Goal: Transaction & Acquisition: Purchase product/service

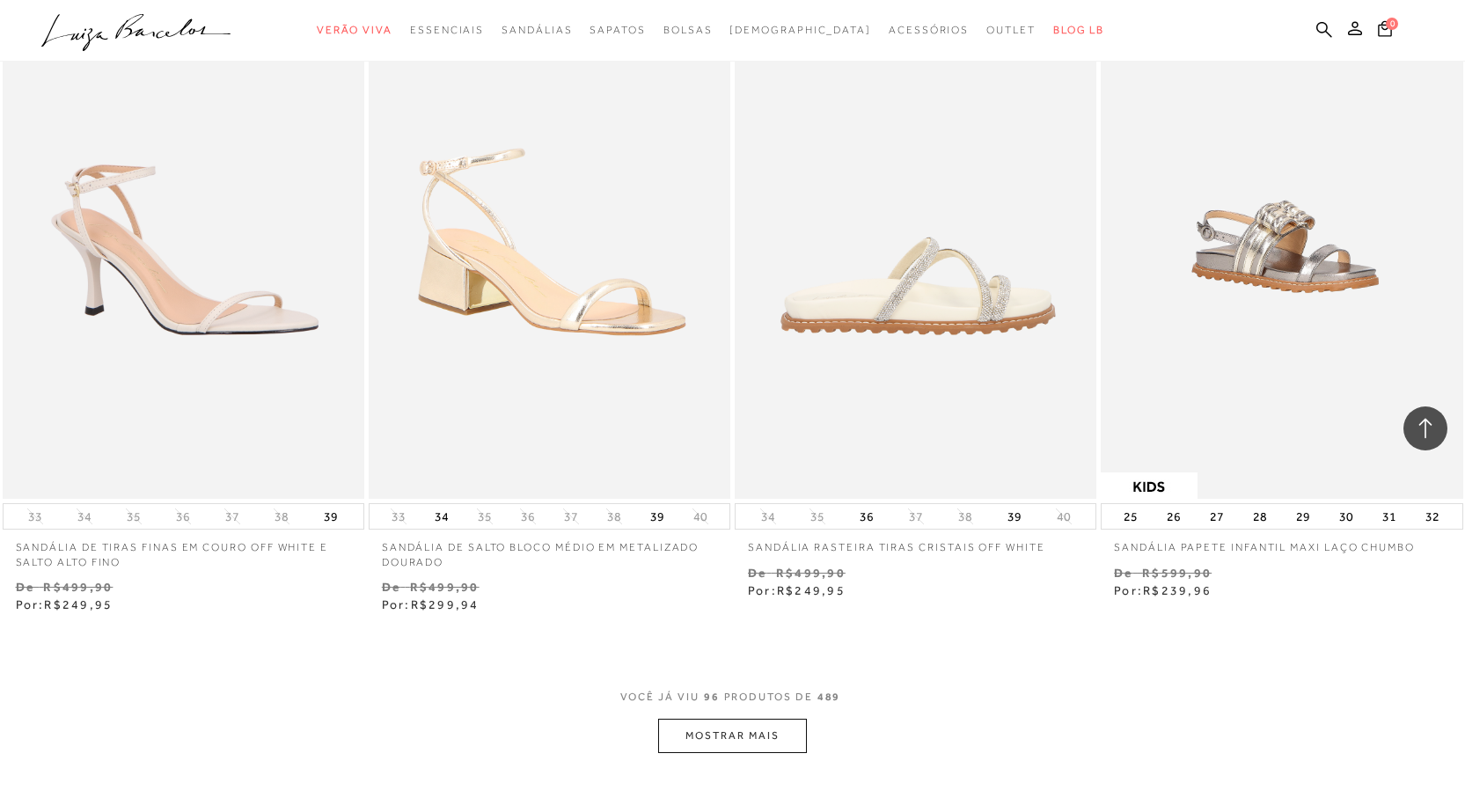
scroll to position [16010, 0]
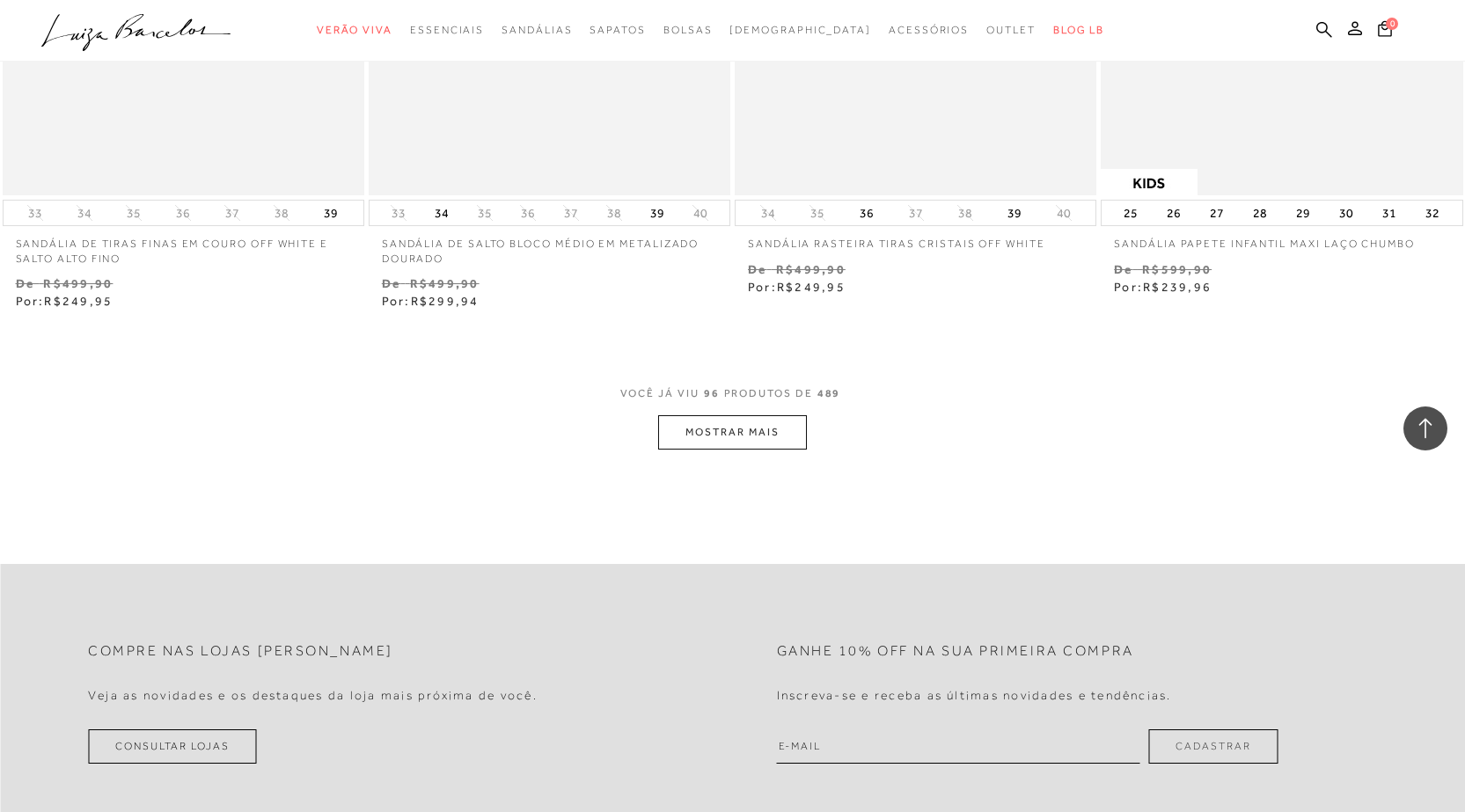
click at [762, 449] on button "MOSTRAR MAIS" at bounding box center [732, 432] width 148 height 35
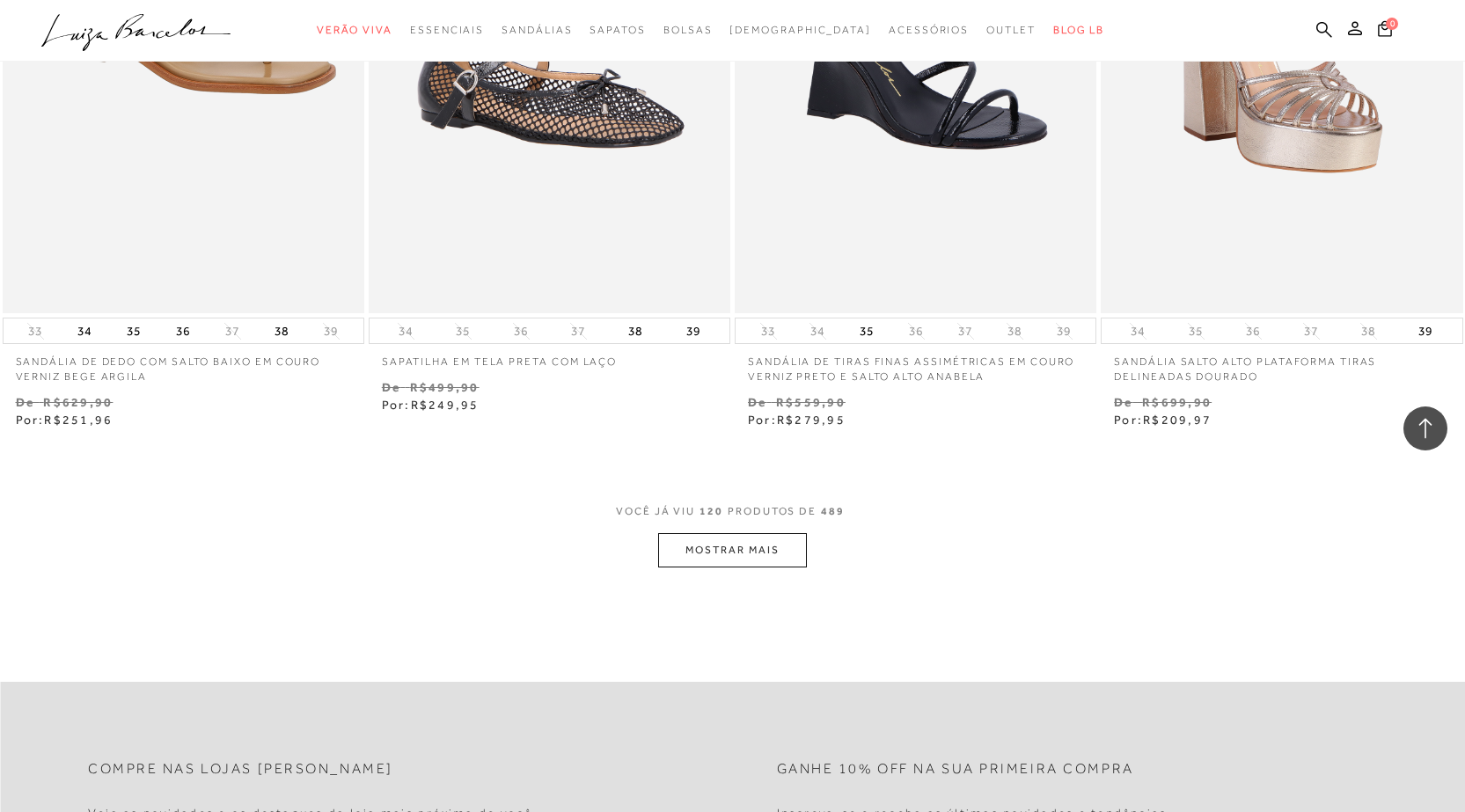
scroll to position [20144, 0]
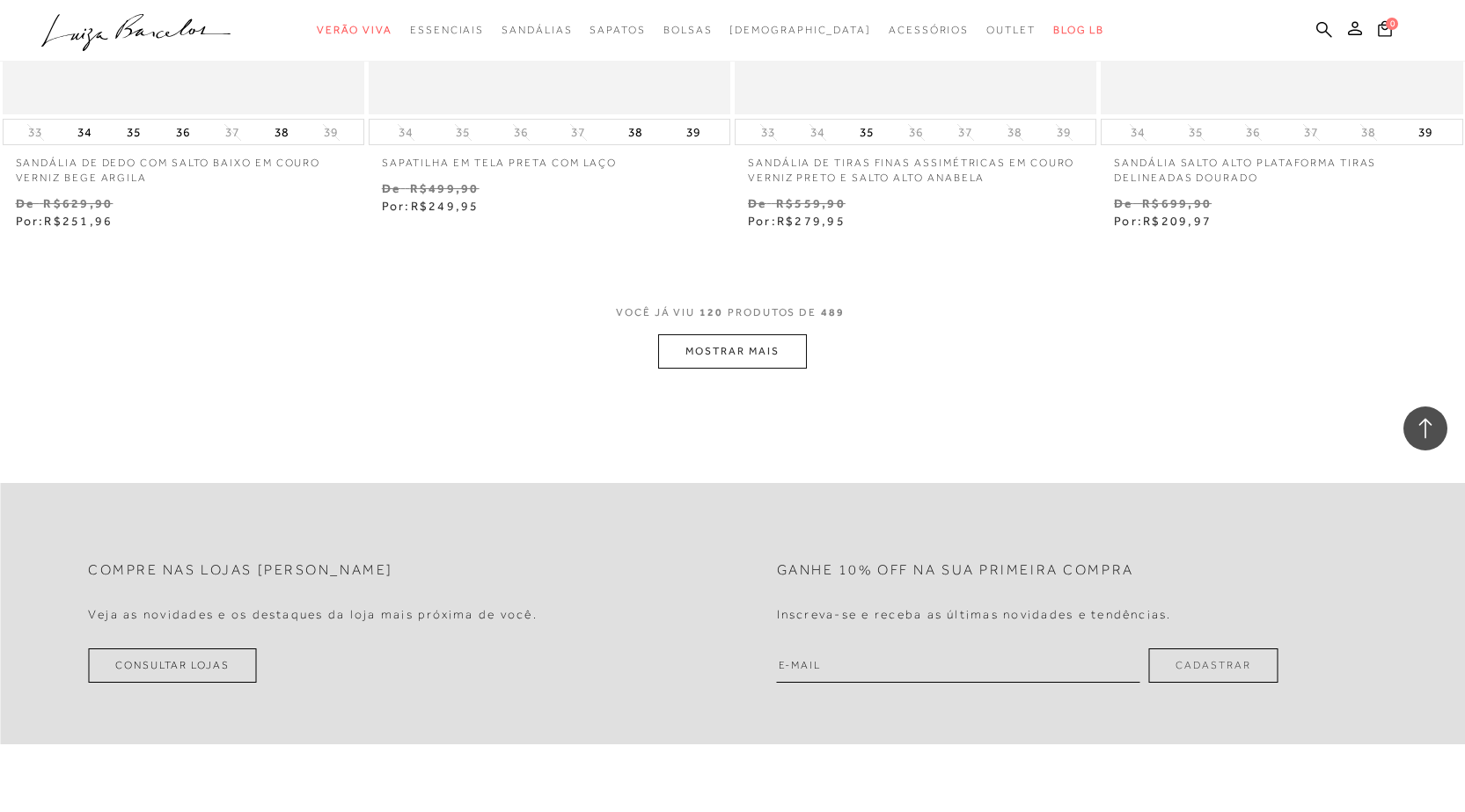
click at [770, 338] on button "MOSTRAR MAIS" at bounding box center [732, 351] width 148 height 35
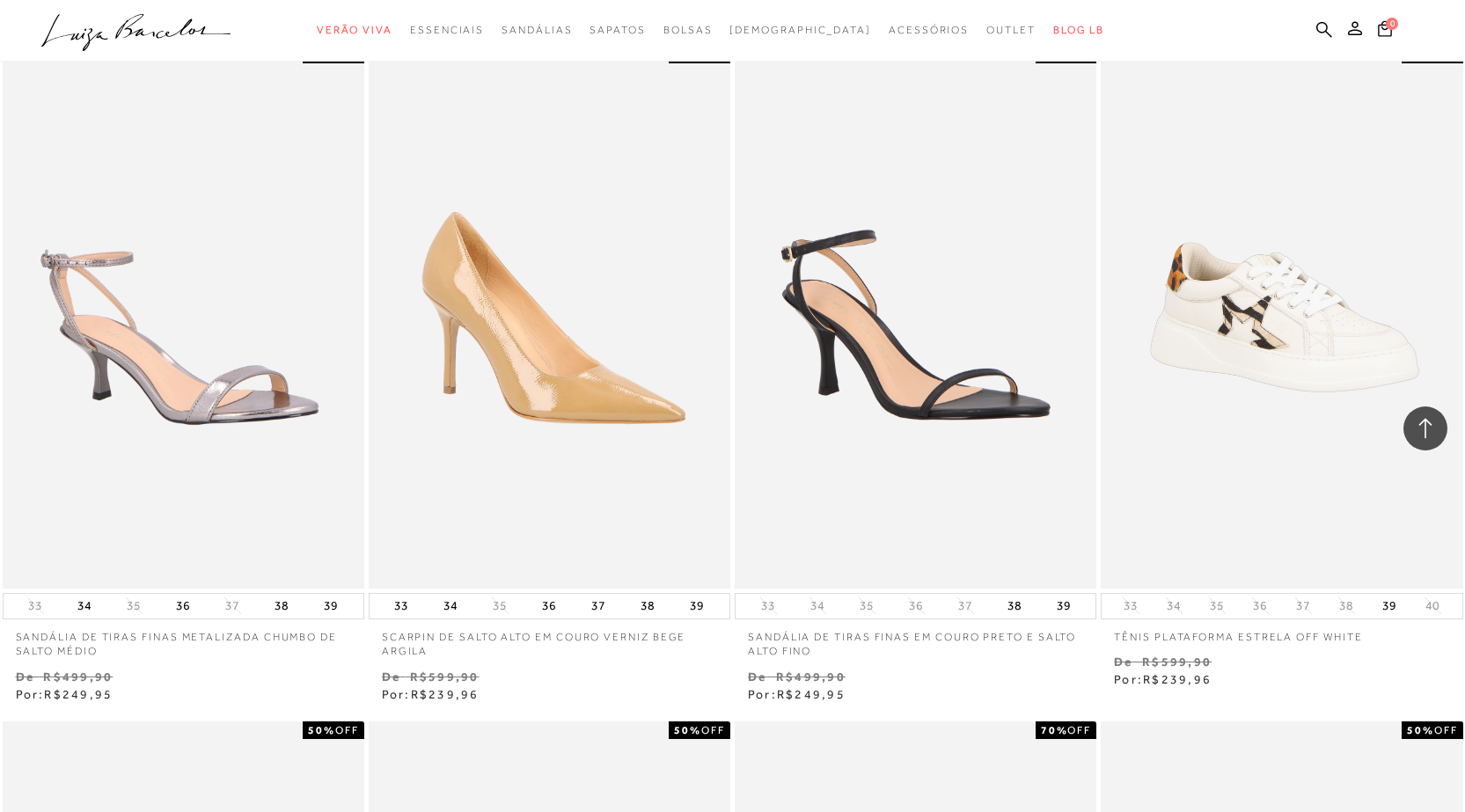
scroll to position [0, 0]
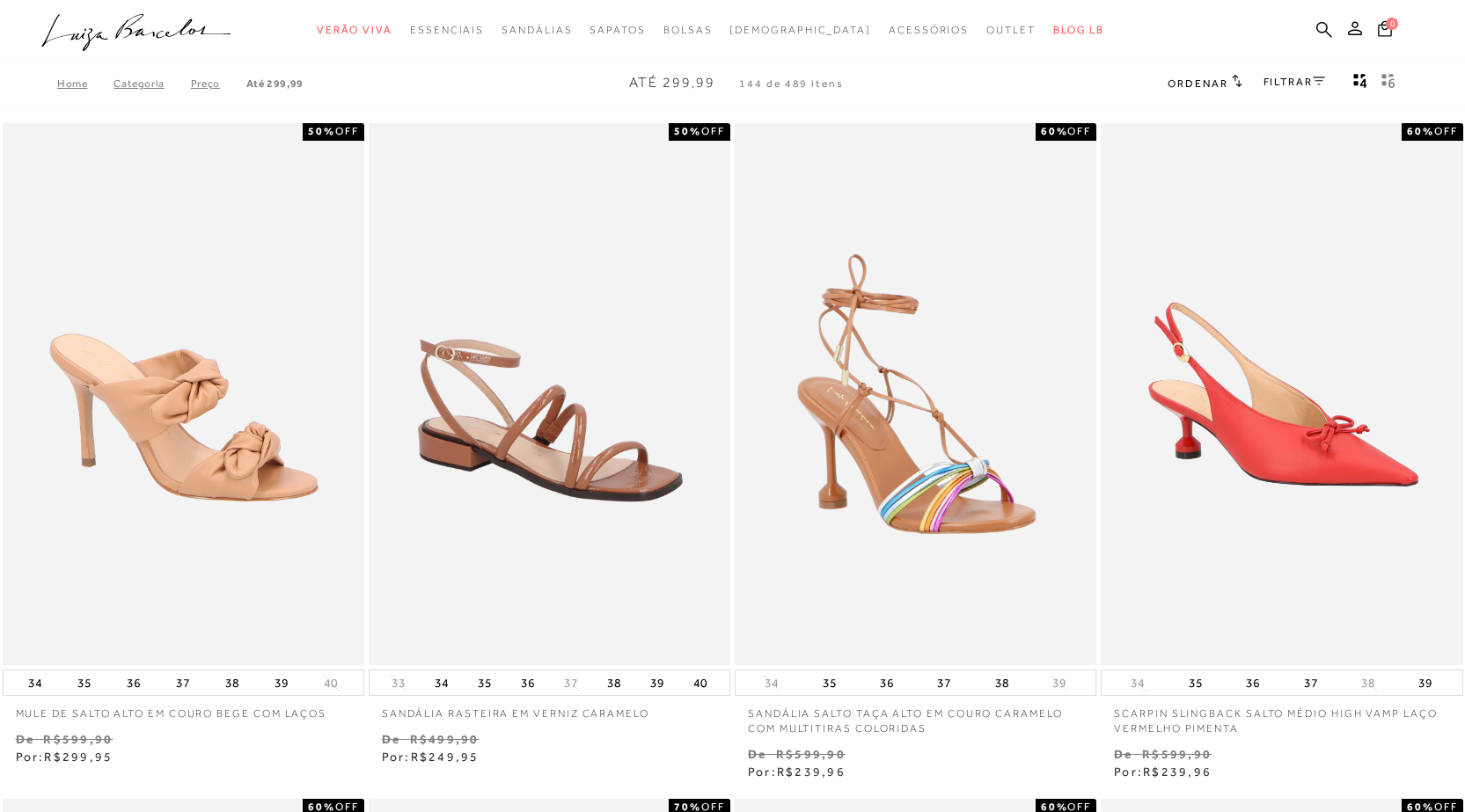
click at [1284, 86] on link "FILTRAR" at bounding box center [1295, 81] width 62 height 12
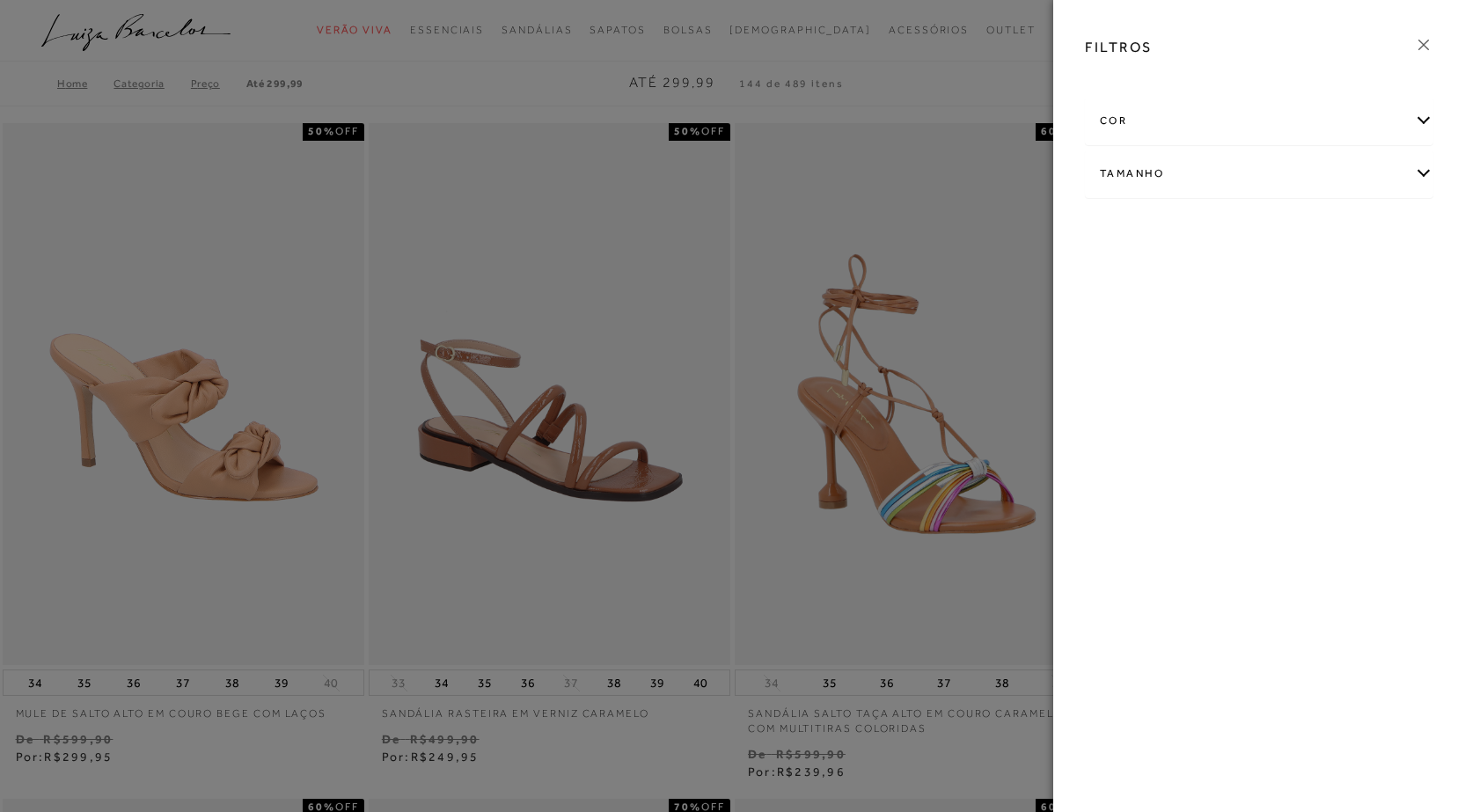
click at [1201, 166] on div "Tamanho" at bounding box center [1259, 174] width 347 height 47
click at [1357, 278] on span "36" at bounding box center [1361, 276] width 26 height 13
click at [1357, 278] on input "36" at bounding box center [1352, 280] width 18 height 18
checkbox input "true"
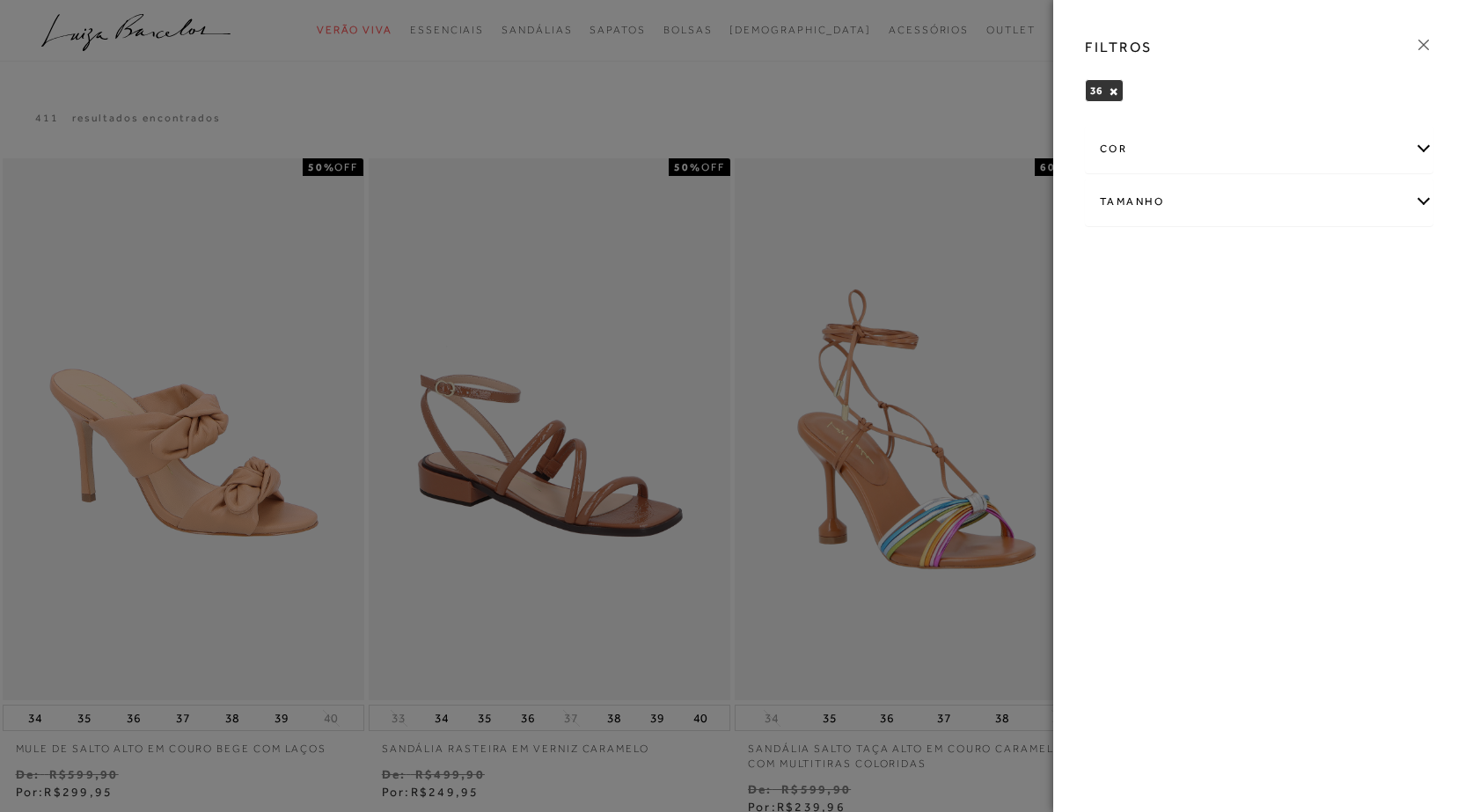
click at [1008, 250] on div at bounding box center [732, 406] width 1465 height 812
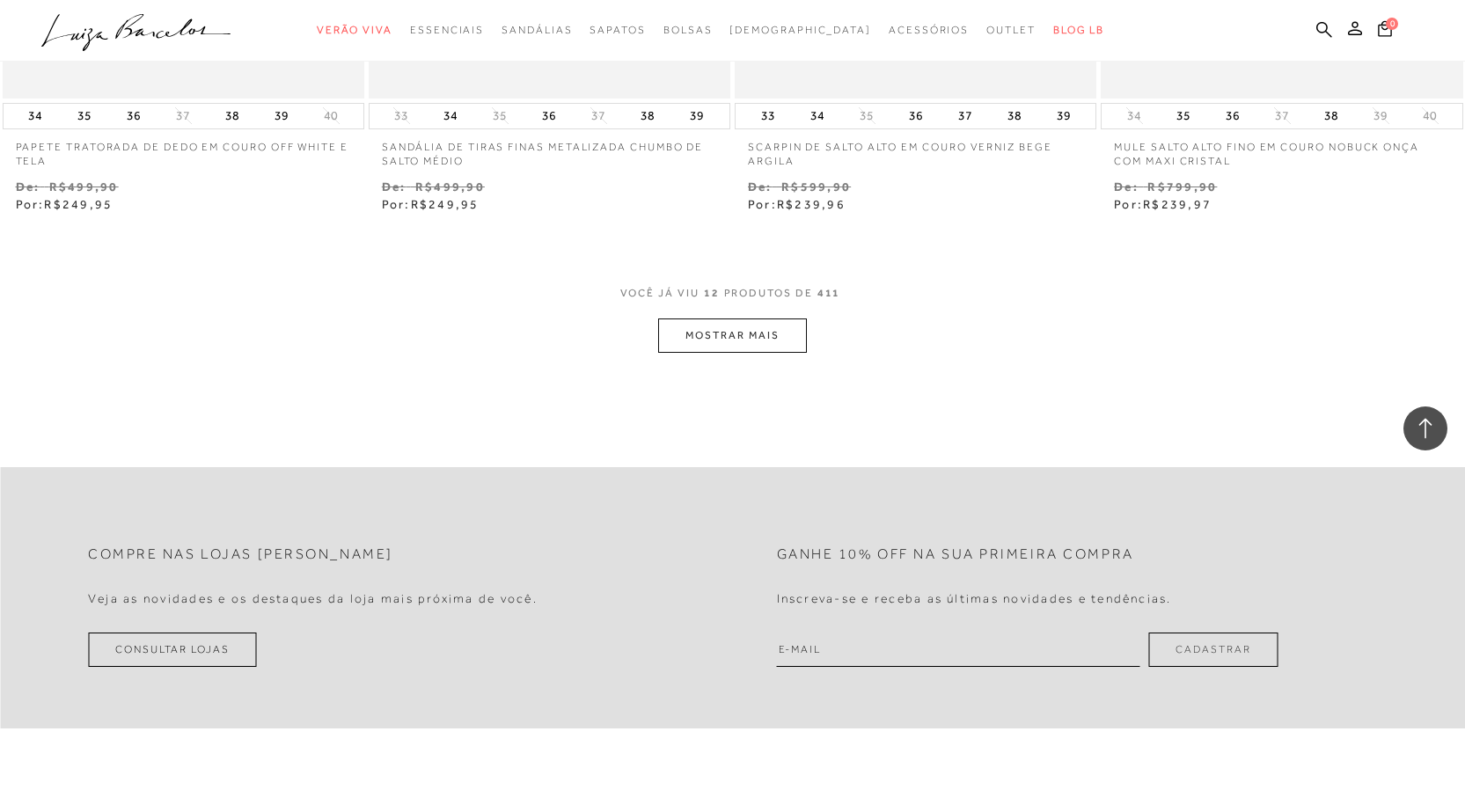
scroll to position [1824, 0]
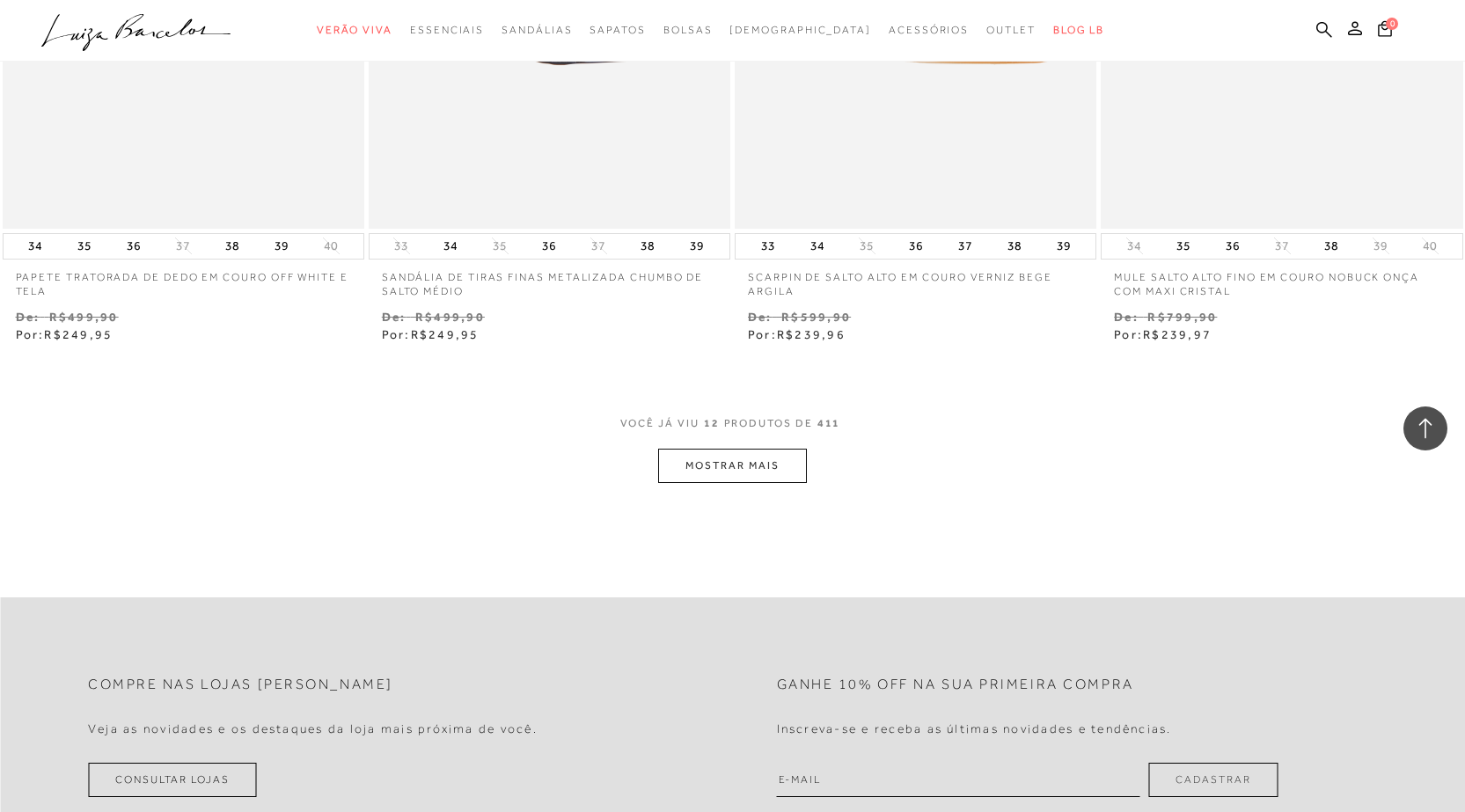
click at [774, 470] on button "MOSTRAR MAIS" at bounding box center [732, 466] width 148 height 35
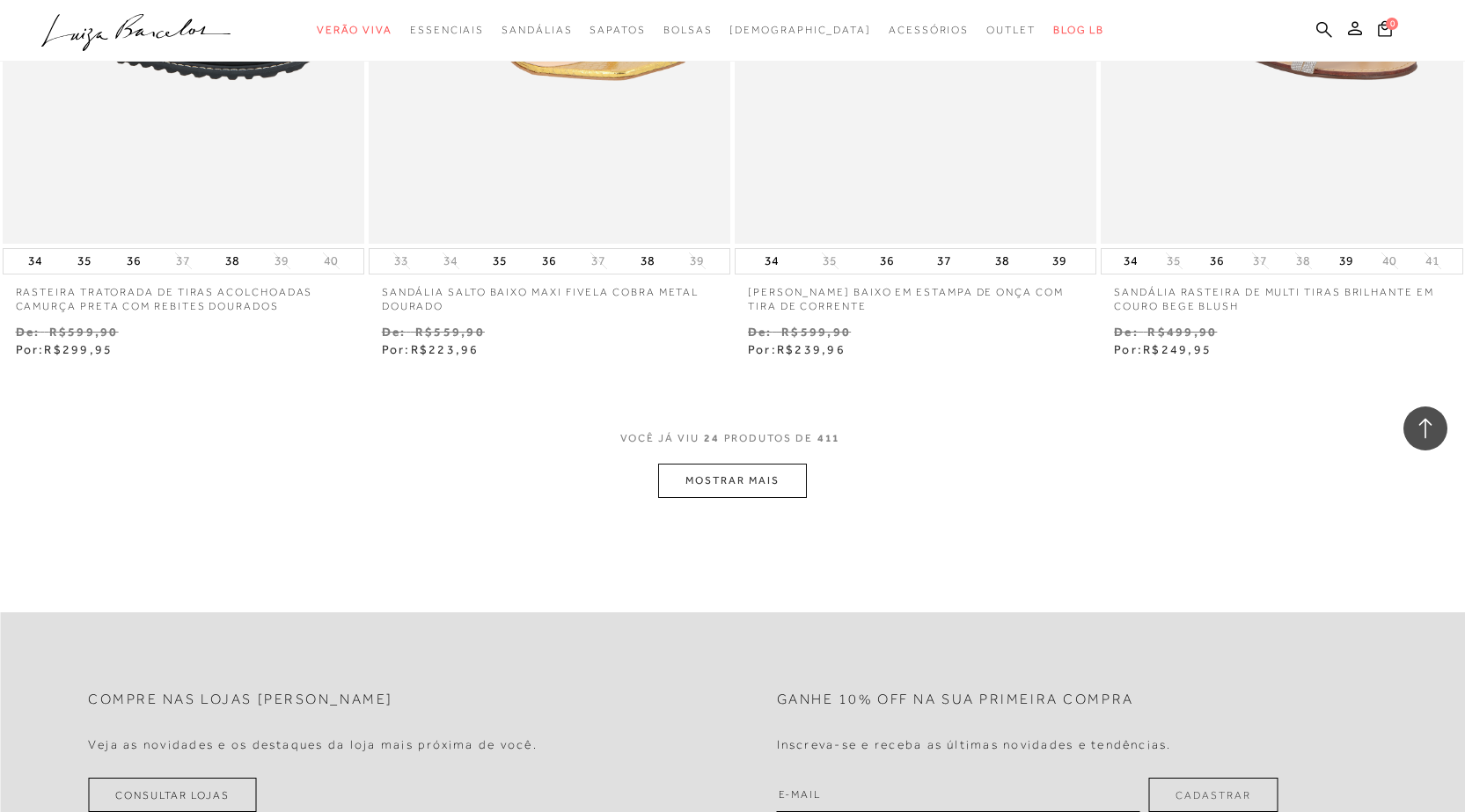
scroll to position [4022, 0]
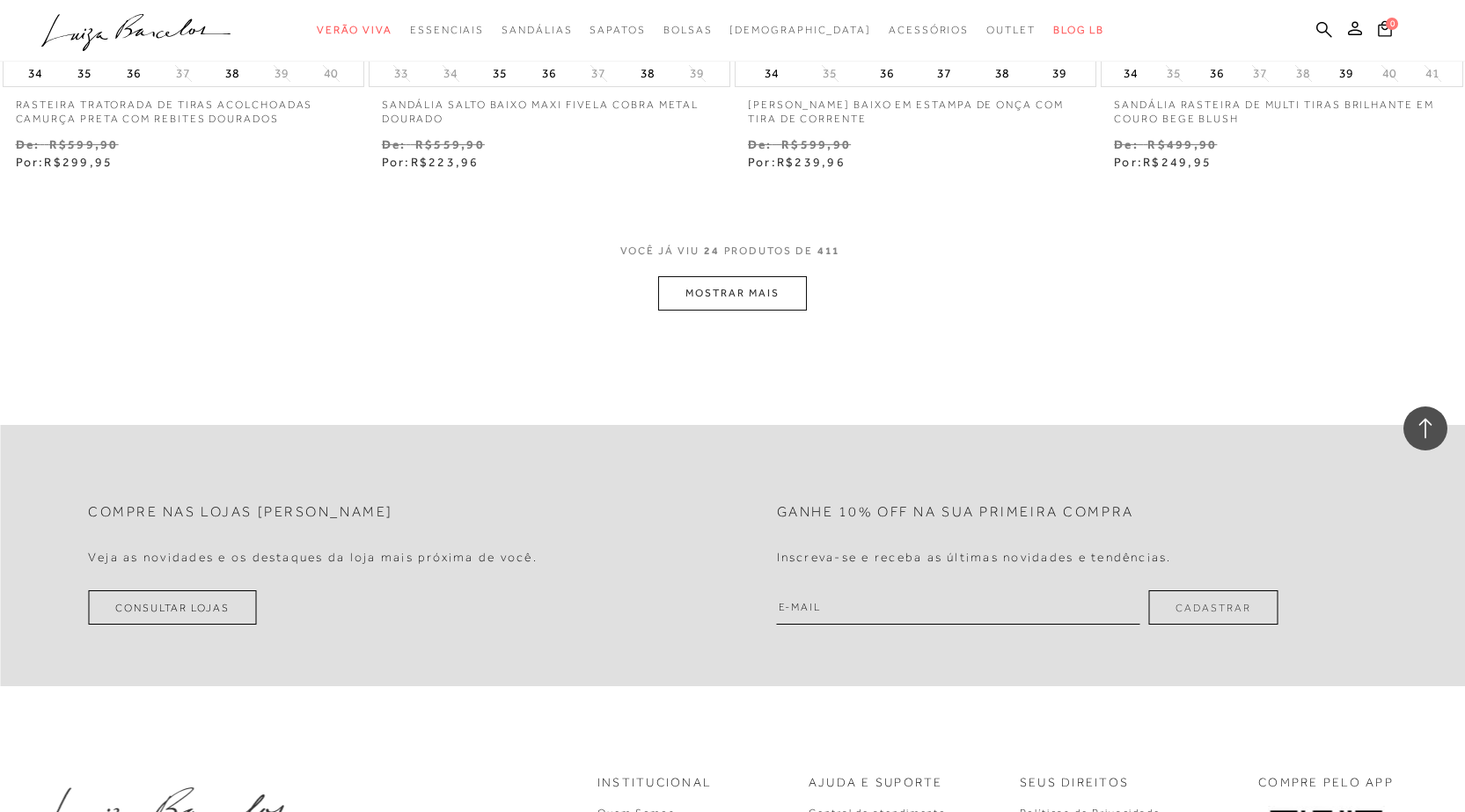
click at [742, 285] on button "MOSTRAR MAIS" at bounding box center [732, 293] width 148 height 35
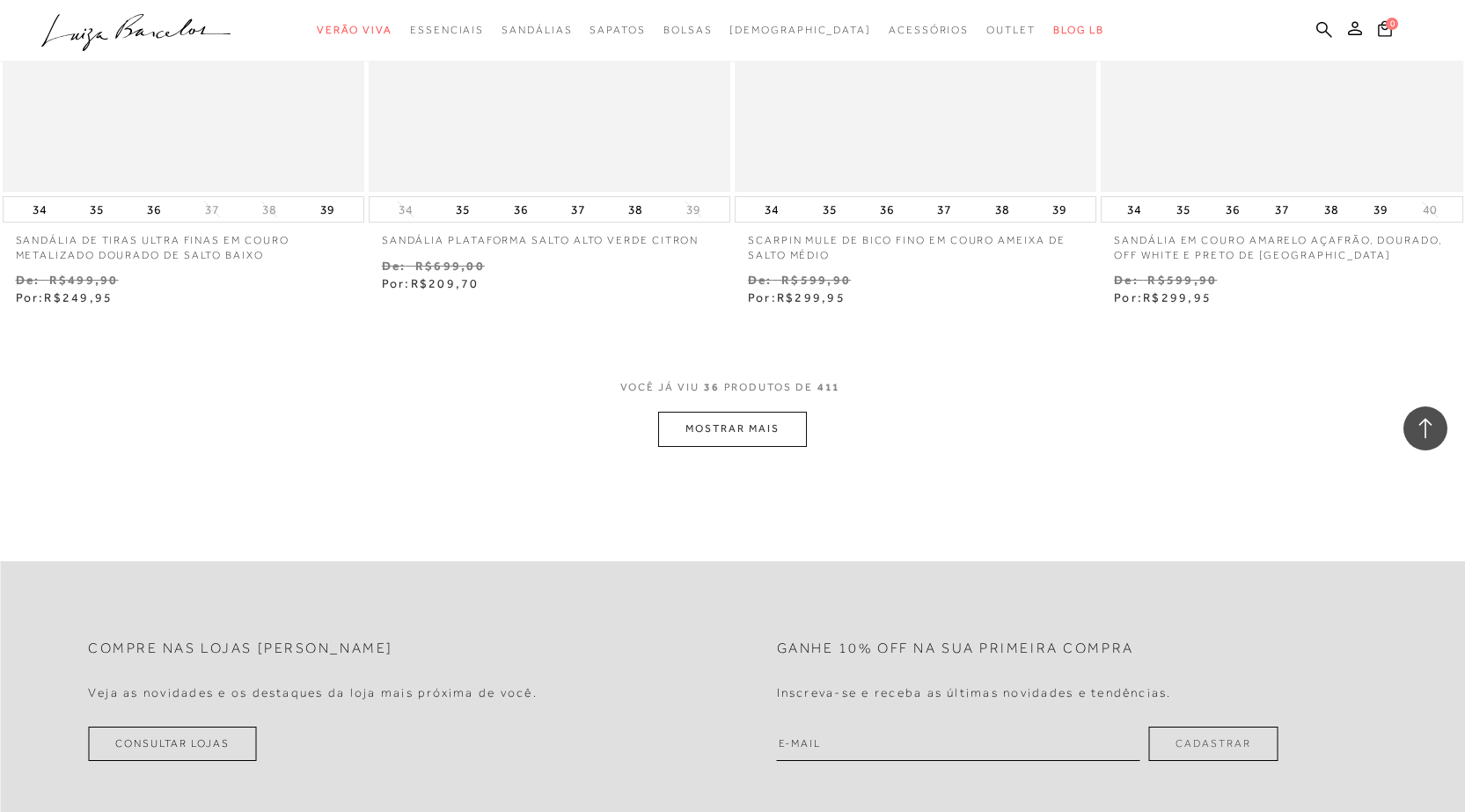
scroll to position [6134, 0]
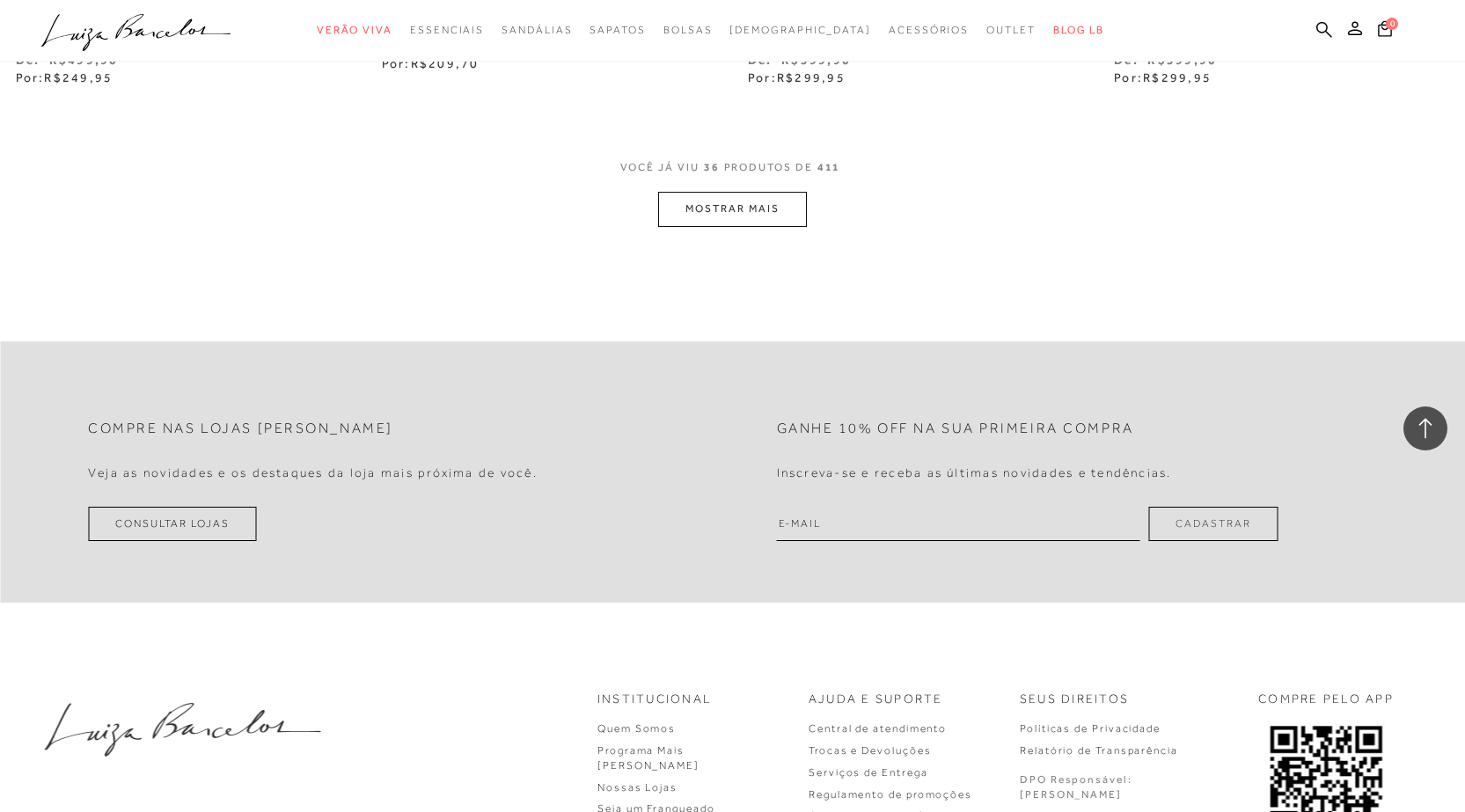
click at [703, 207] on button "MOSTRAR MAIS" at bounding box center [732, 208] width 148 height 35
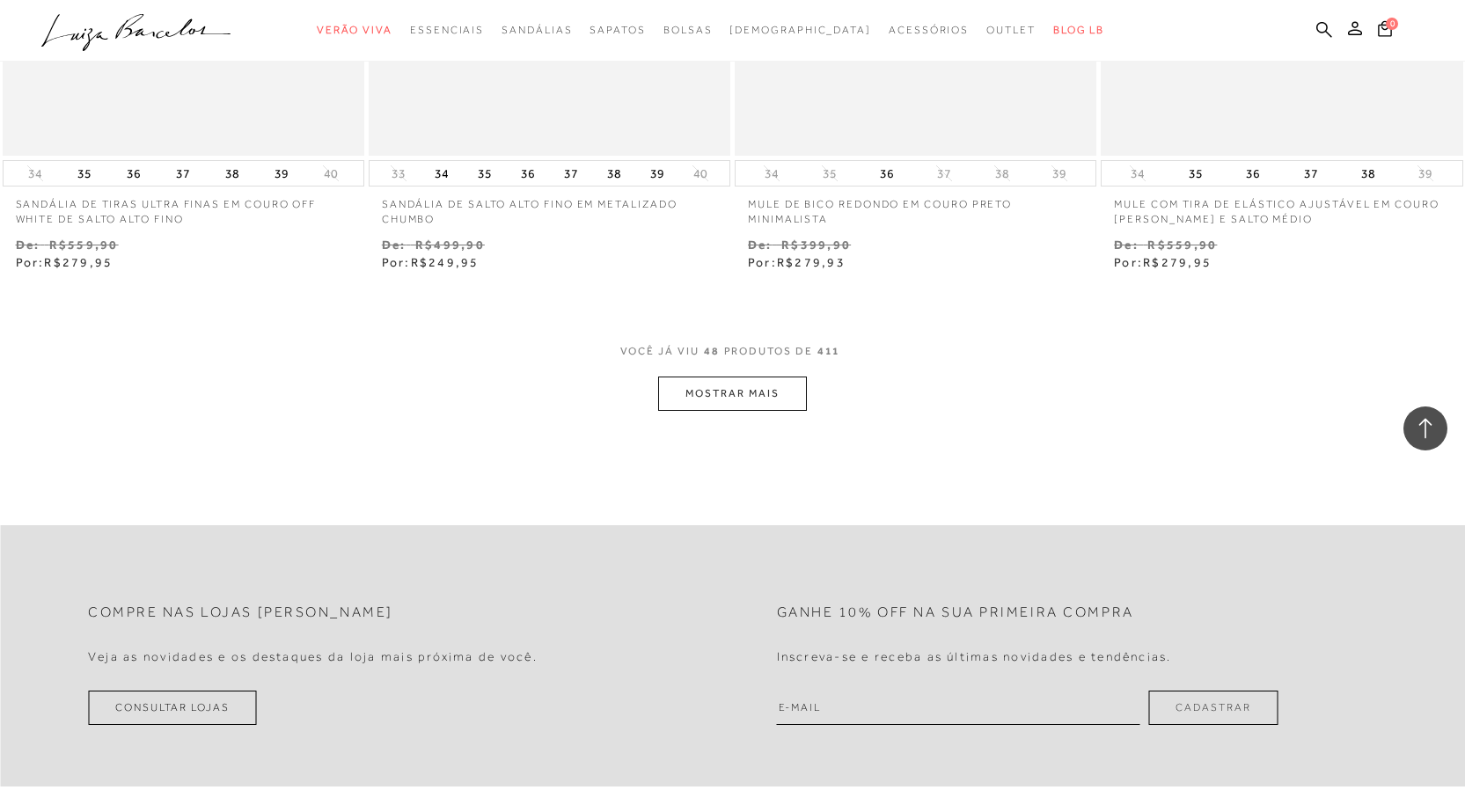
scroll to position [7981, 0]
click at [778, 388] on button "MOSTRAR MAIS" at bounding box center [732, 389] width 148 height 35
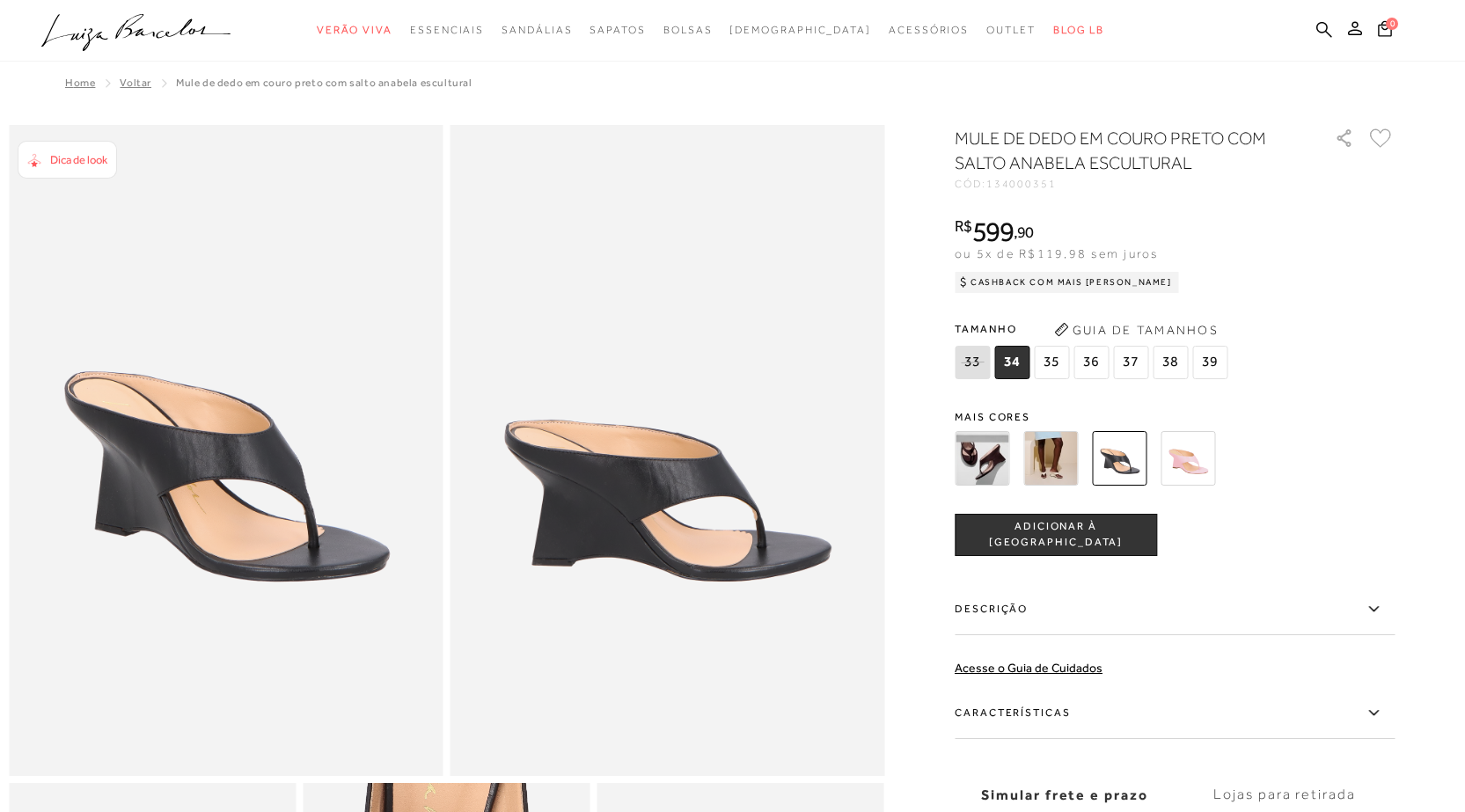
click at [1039, 459] on img at bounding box center [1051, 458] width 55 height 55
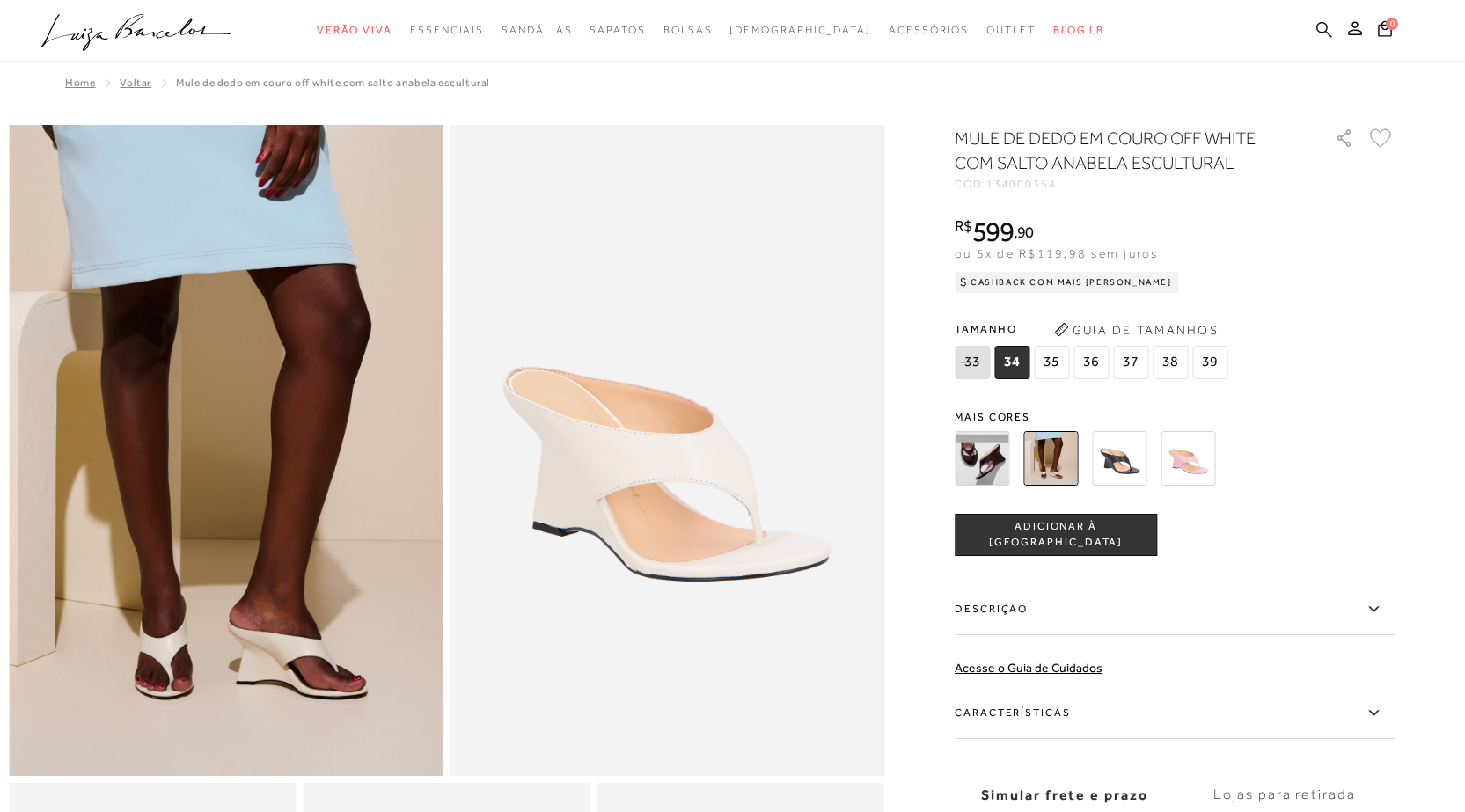
click at [1326, 23] on icon at bounding box center [1325, 29] width 16 height 16
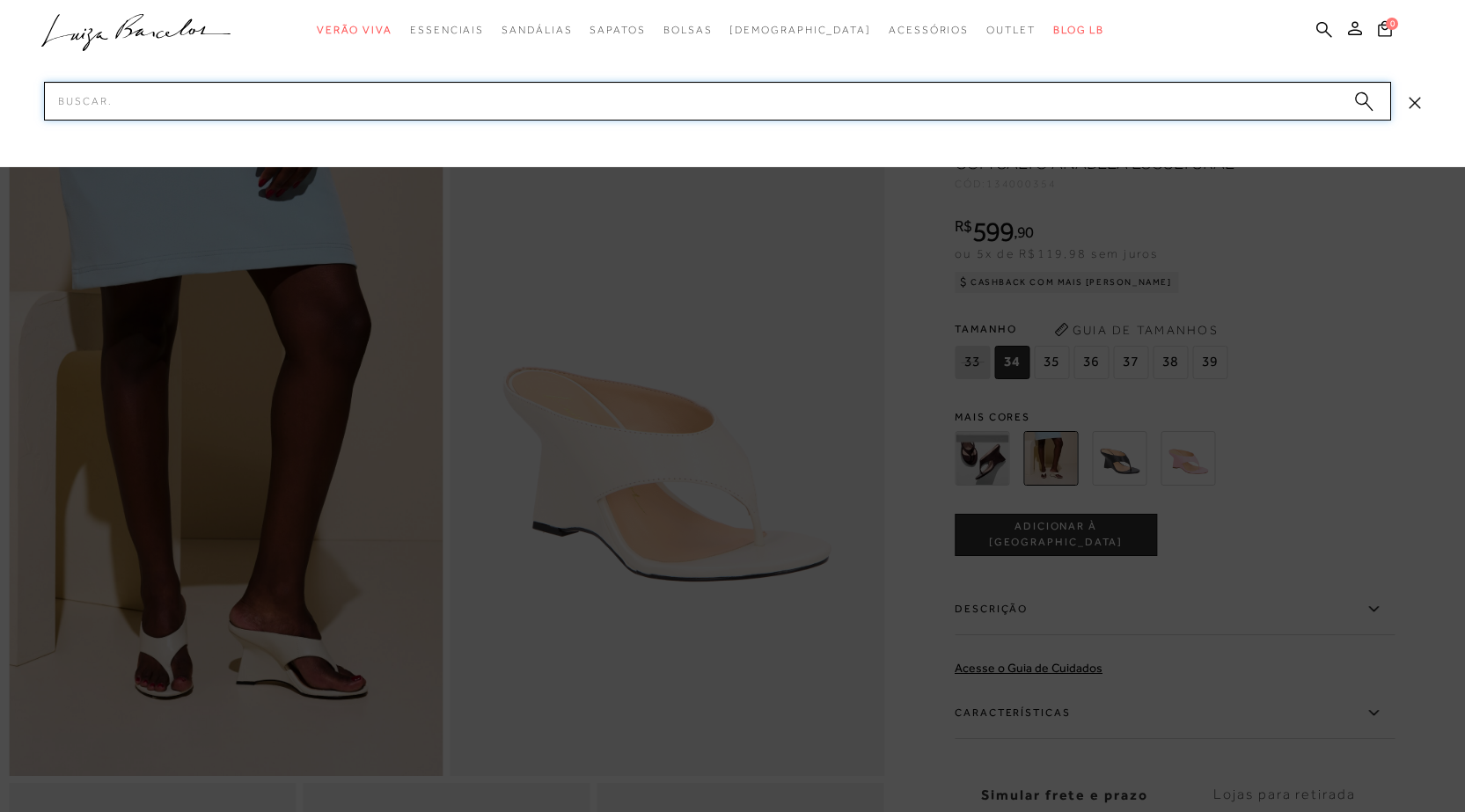
click at [1037, 109] on input "Pesquisar" at bounding box center [717, 100] width 1348 height 39
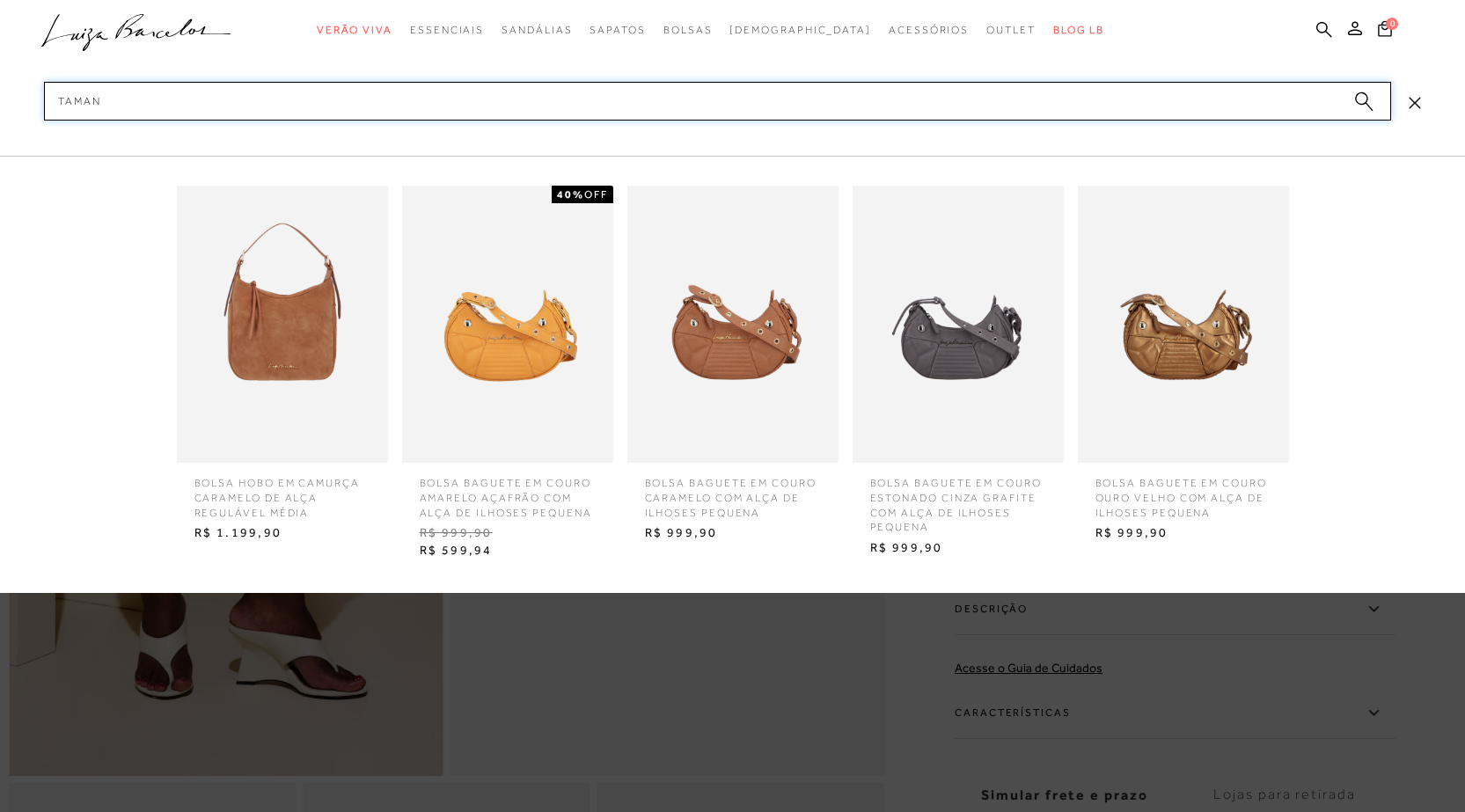
type input "taman"
click at [1226, 700] on div at bounding box center [732, 406] width 1465 height 812
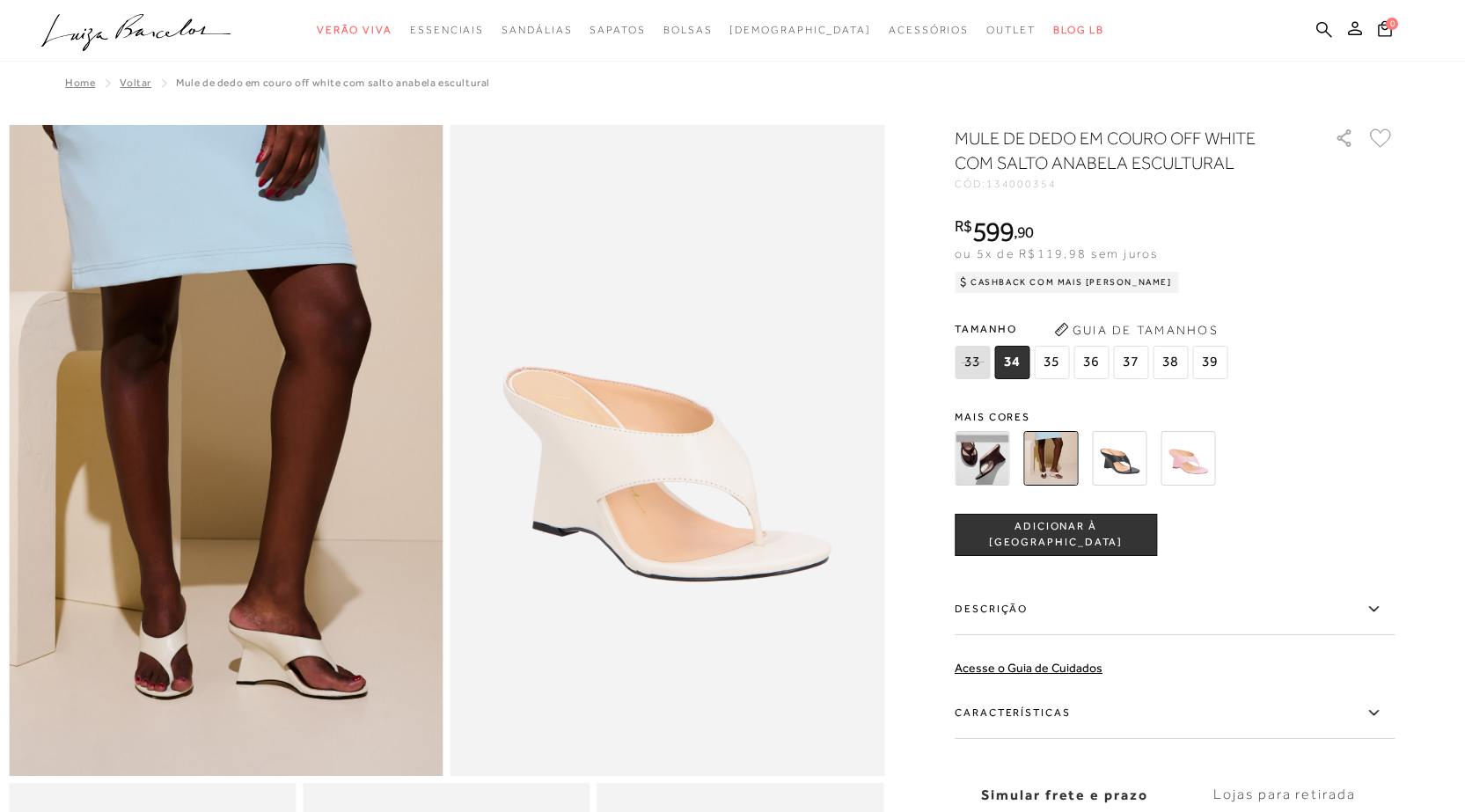
click at [1316, 33] on ul ".a{fill-rule:evenodd;} Verão Viva Em alta Favoritos das Influenciadoras Apostas…" at bounding box center [720, 30] width 1357 height 33
click at [1331, 23] on icon at bounding box center [1325, 29] width 16 height 17
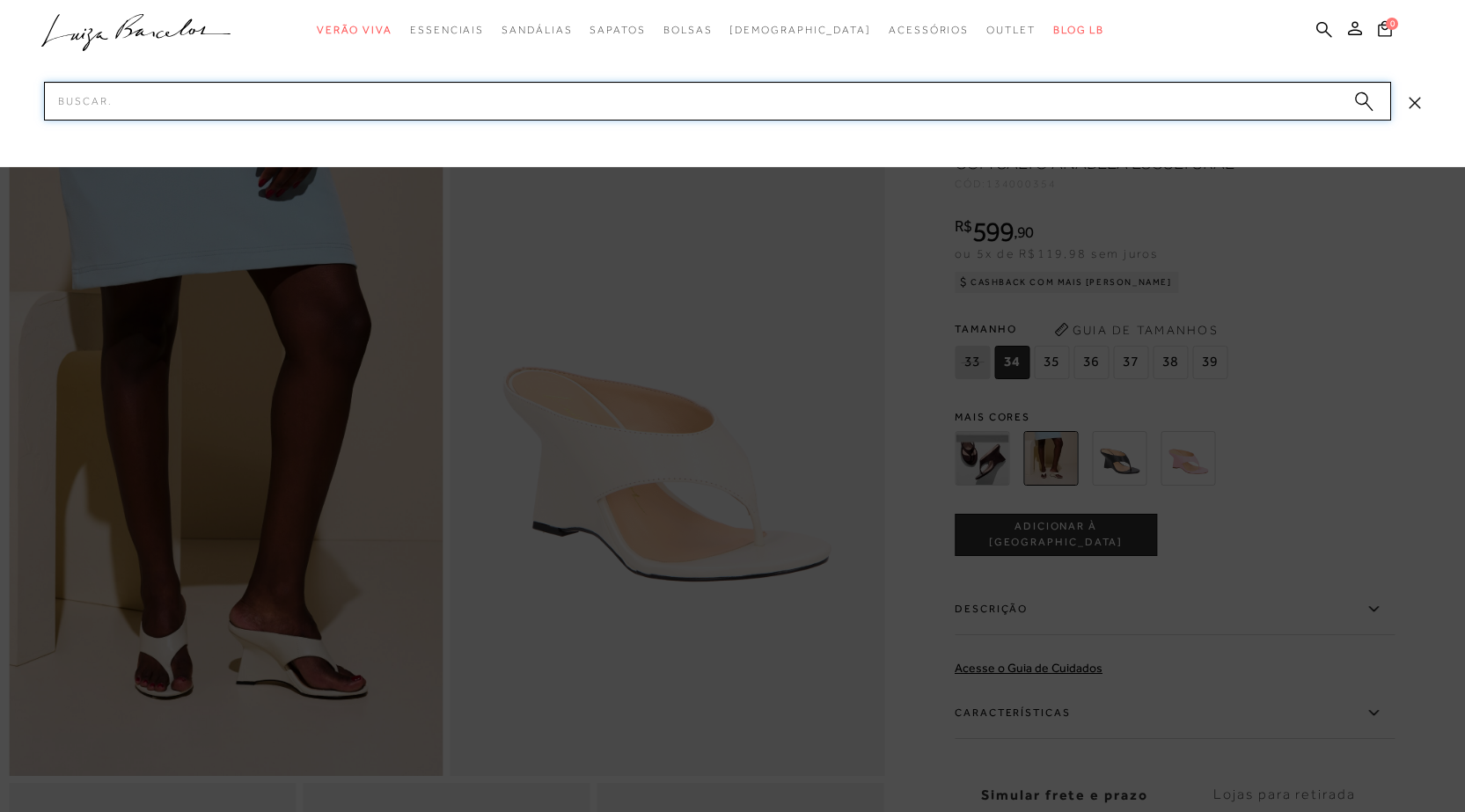
click at [1221, 89] on input "Pesquisar" at bounding box center [717, 100] width 1348 height 39
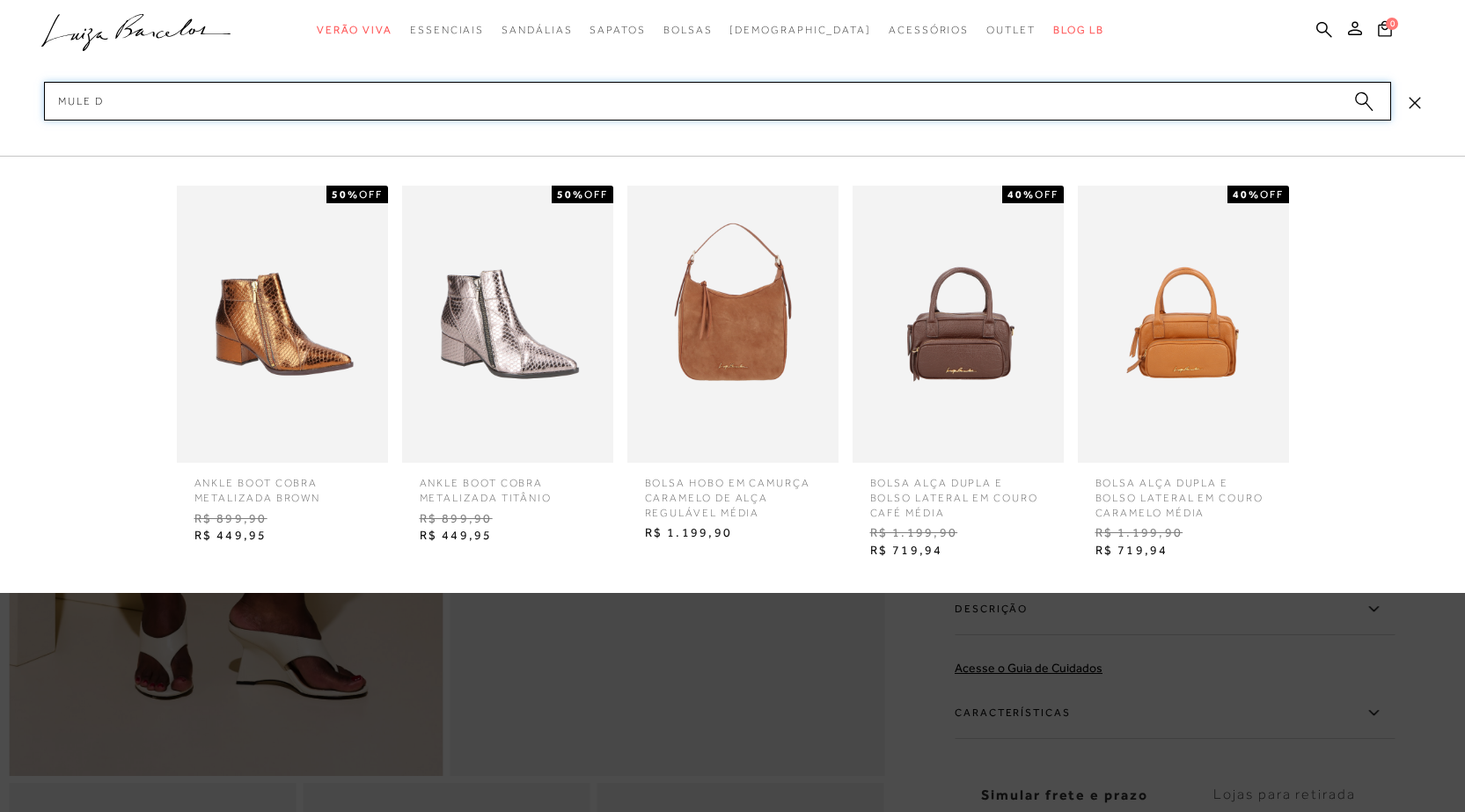
type input "mule"
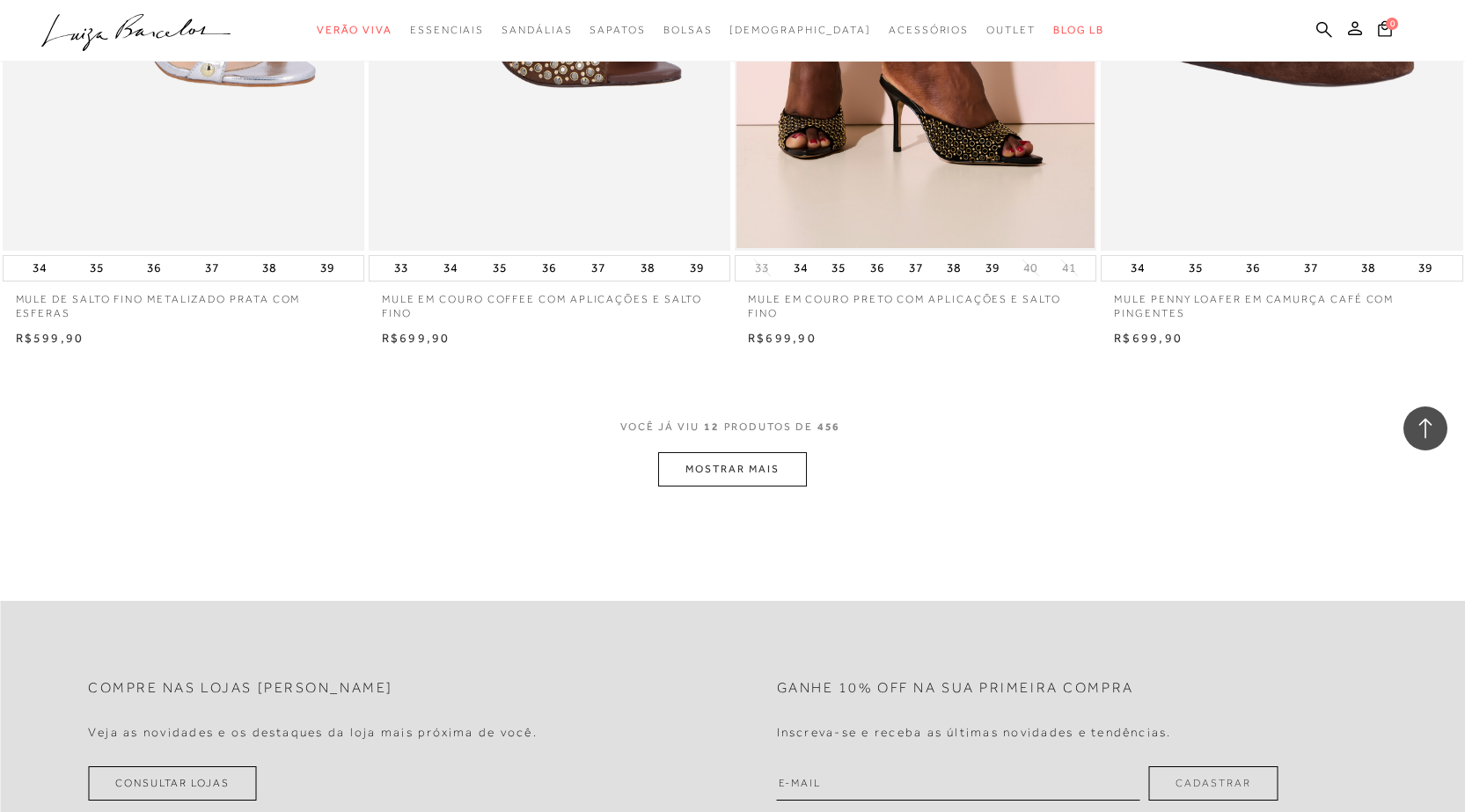
scroll to position [2023, 0]
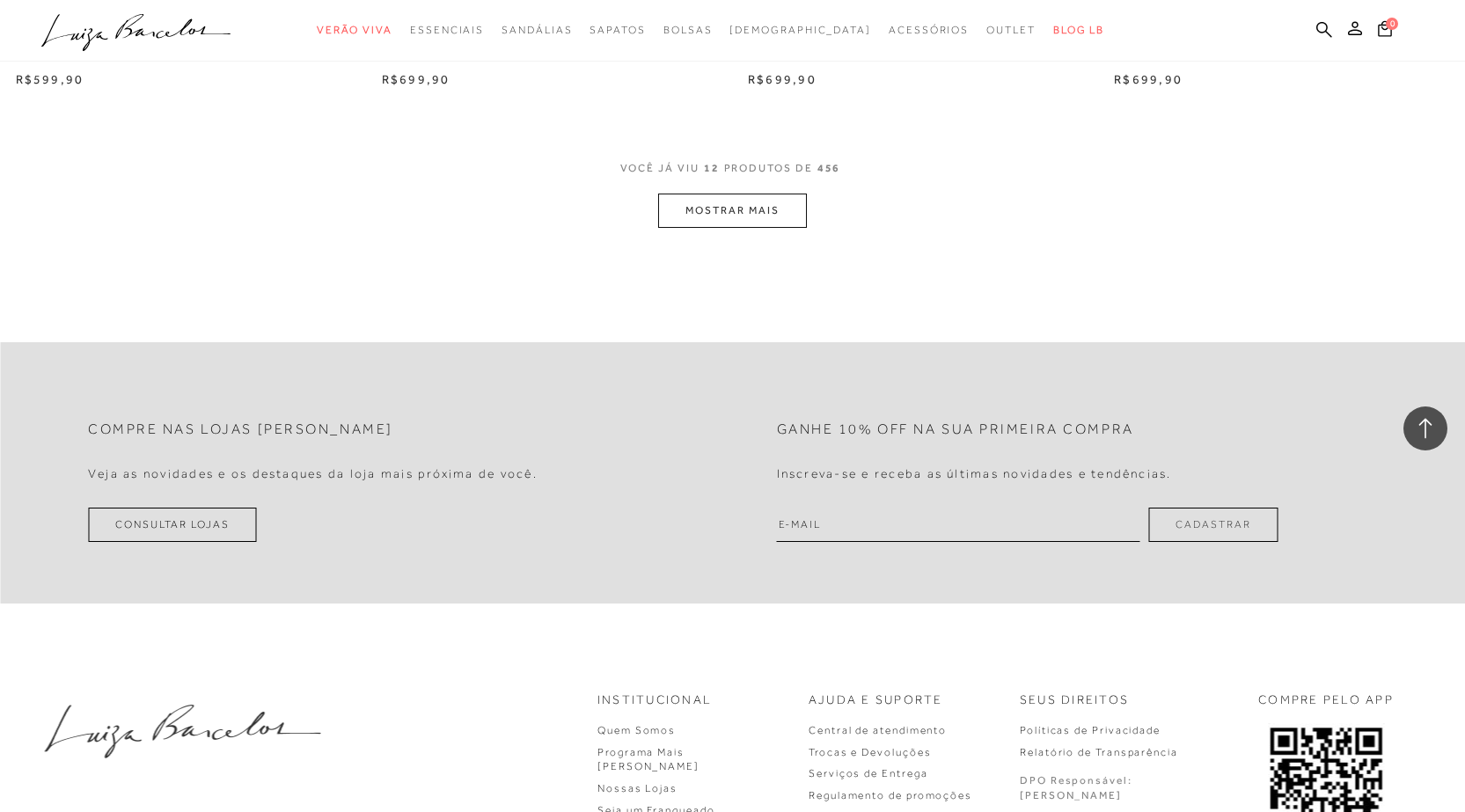
click at [770, 201] on button "MOSTRAR MAIS" at bounding box center [732, 210] width 148 height 35
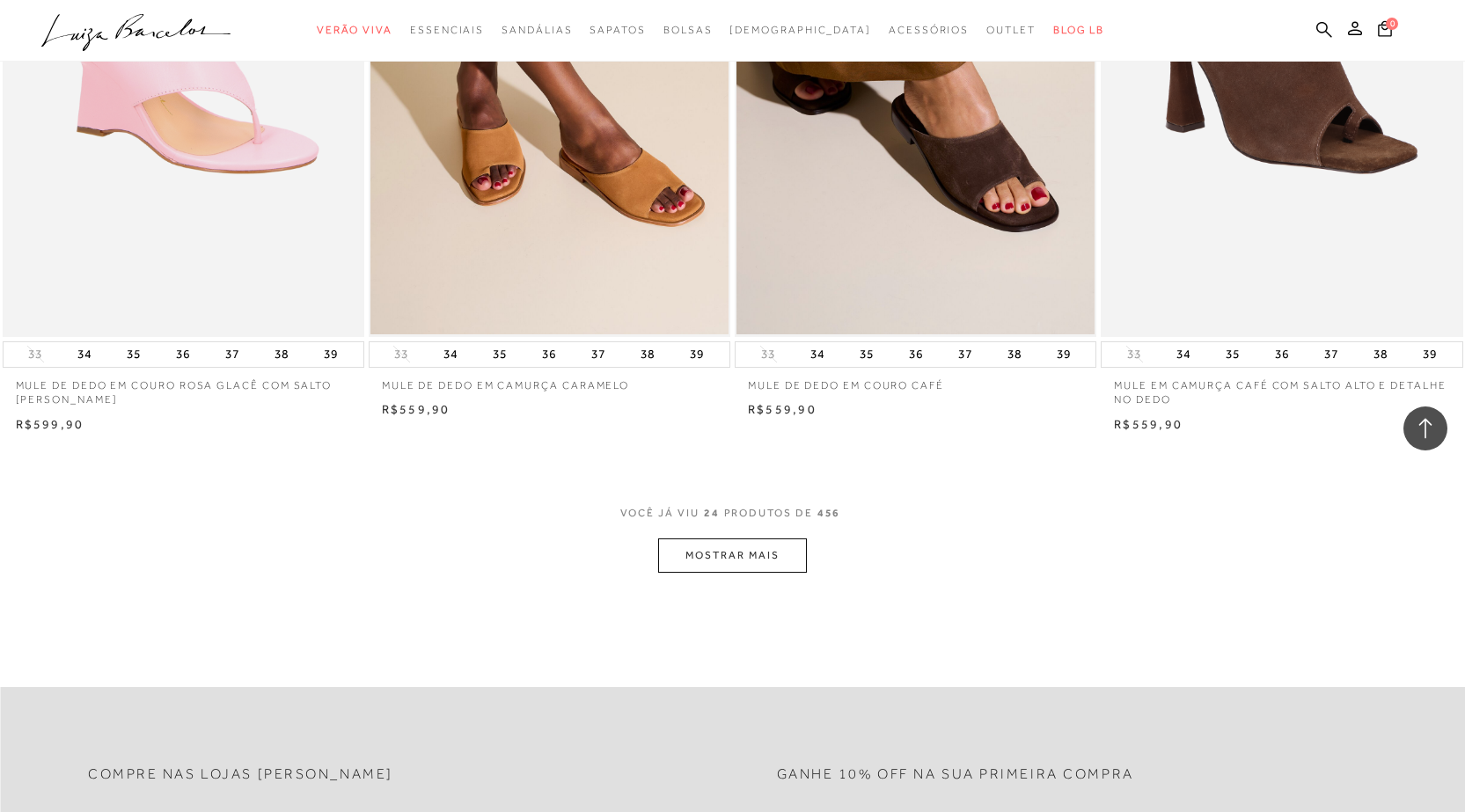
scroll to position [3695, 0]
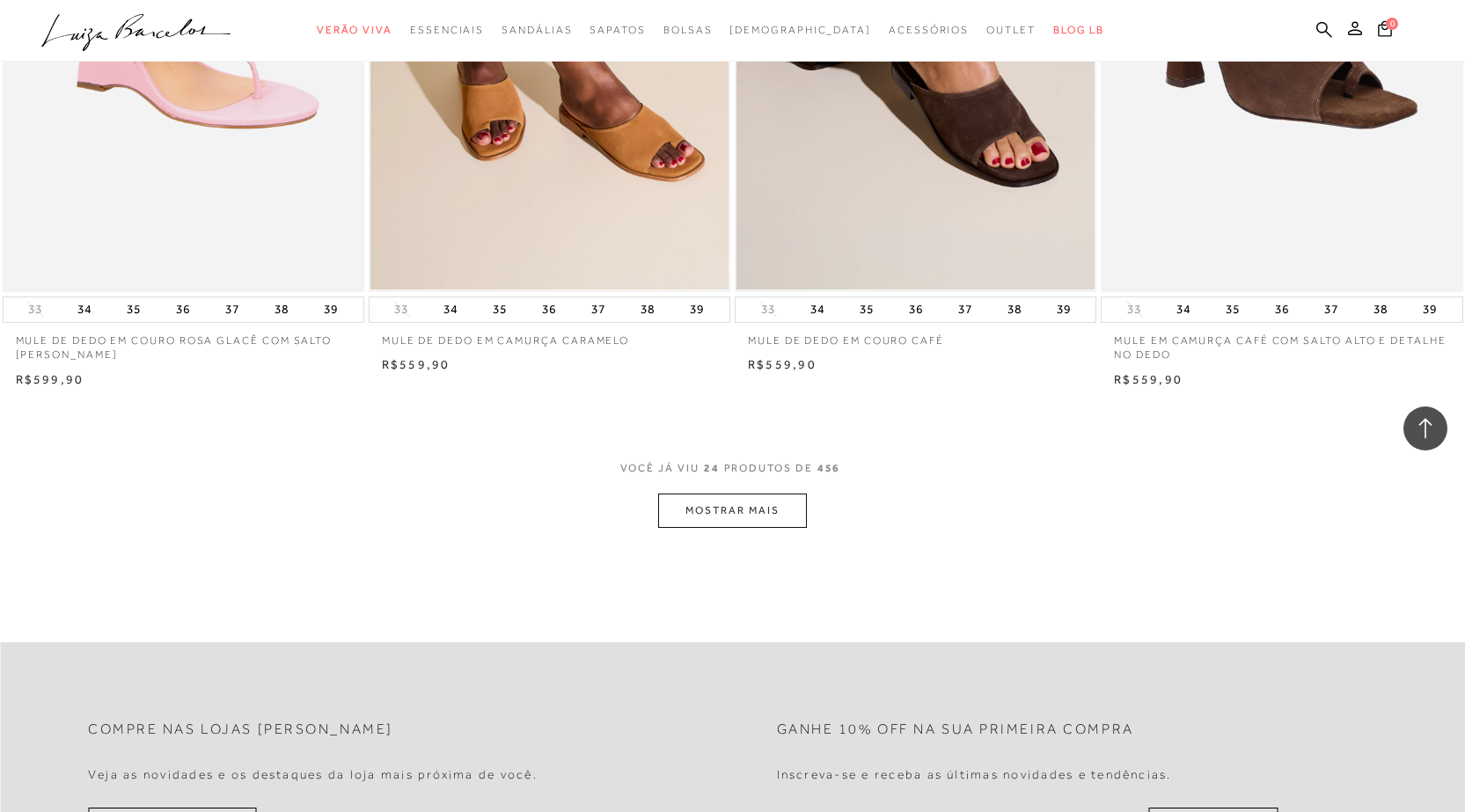
click at [747, 520] on button "MOSTRAR MAIS" at bounding box center [732, 510] width 148 height 35
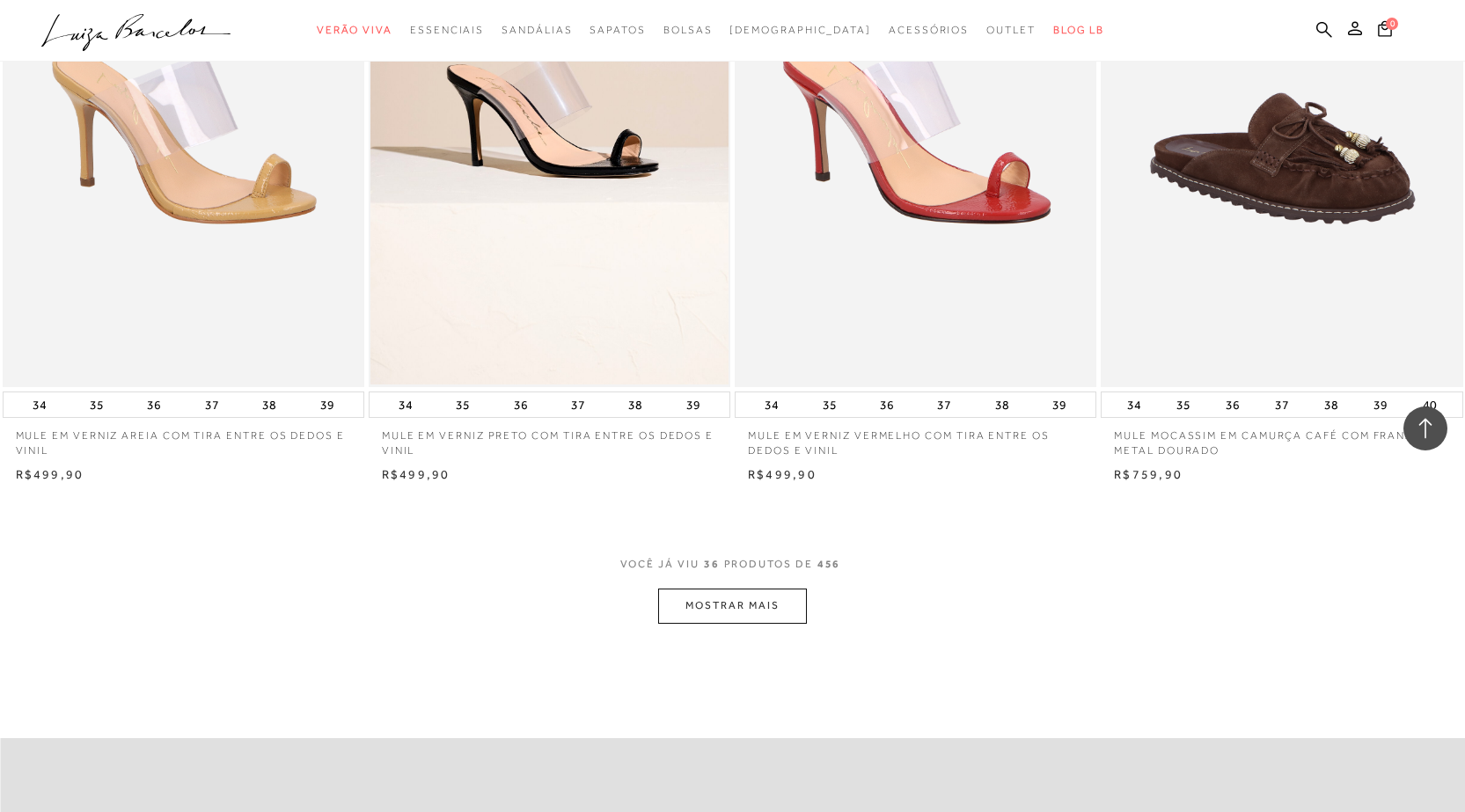
scroll to position [5454, 0]
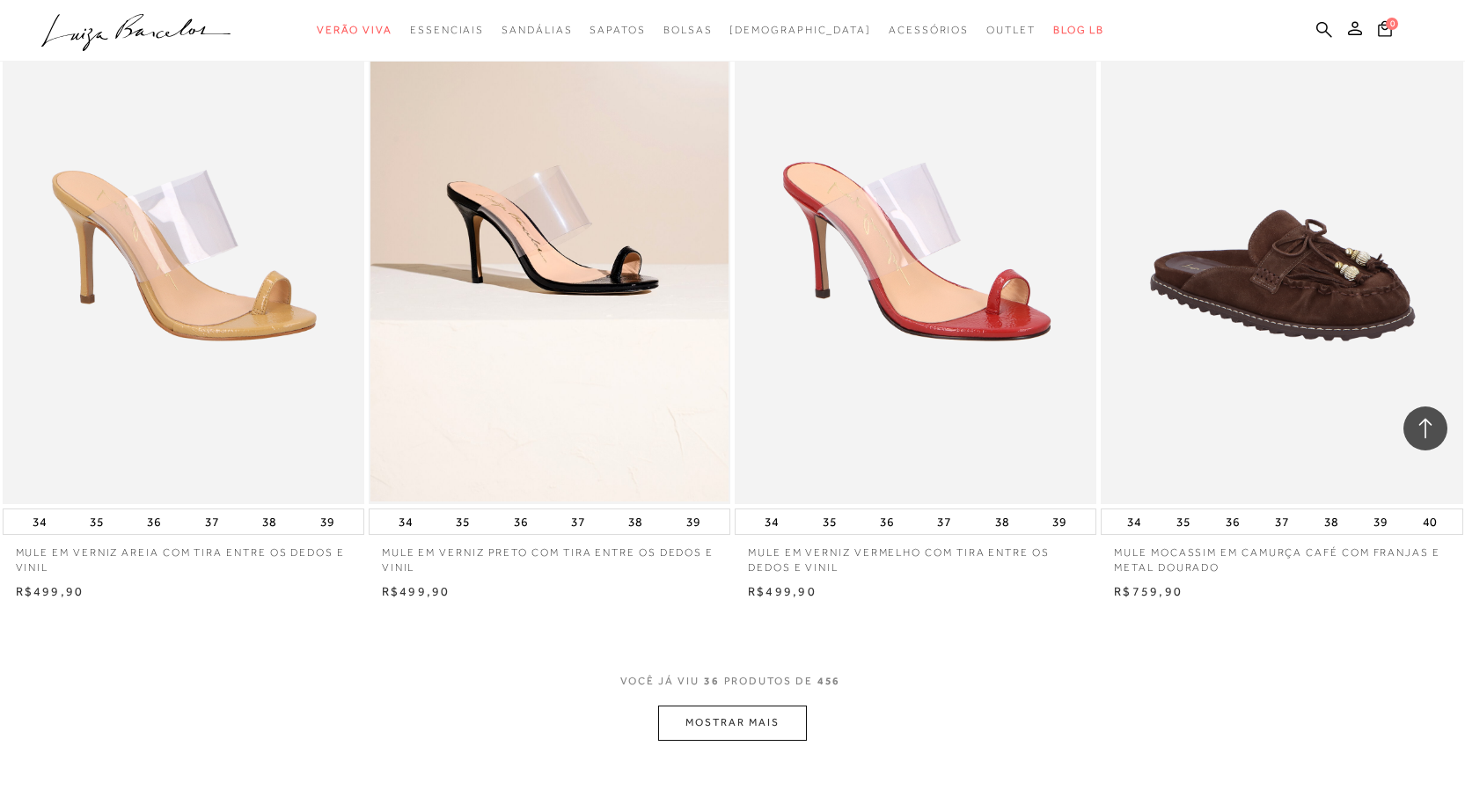
click at [739, 706] on button "MOSTRAR MAIS" at bounding box center [732, 723] width 148 height 35
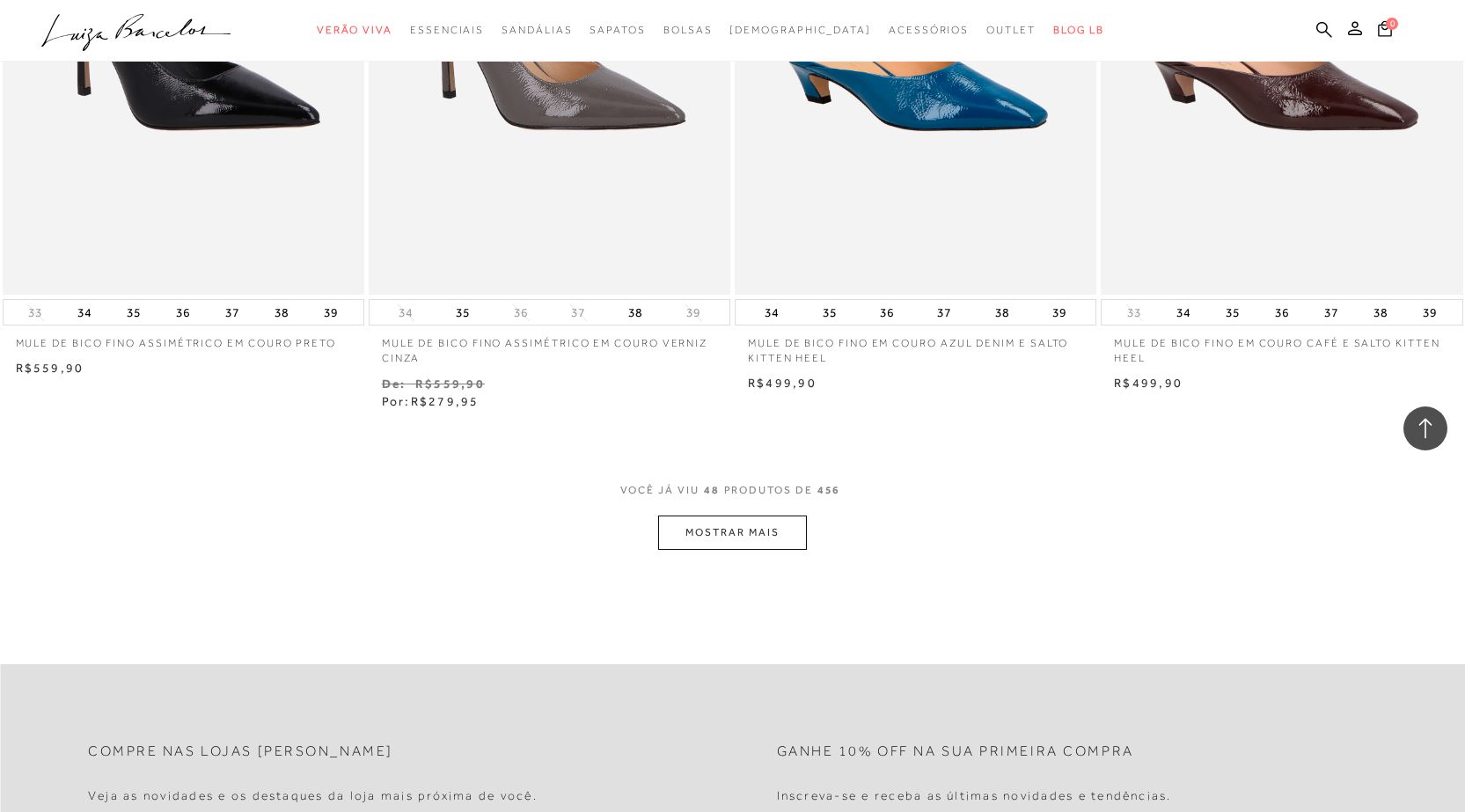
scroll to position [7565, 0]
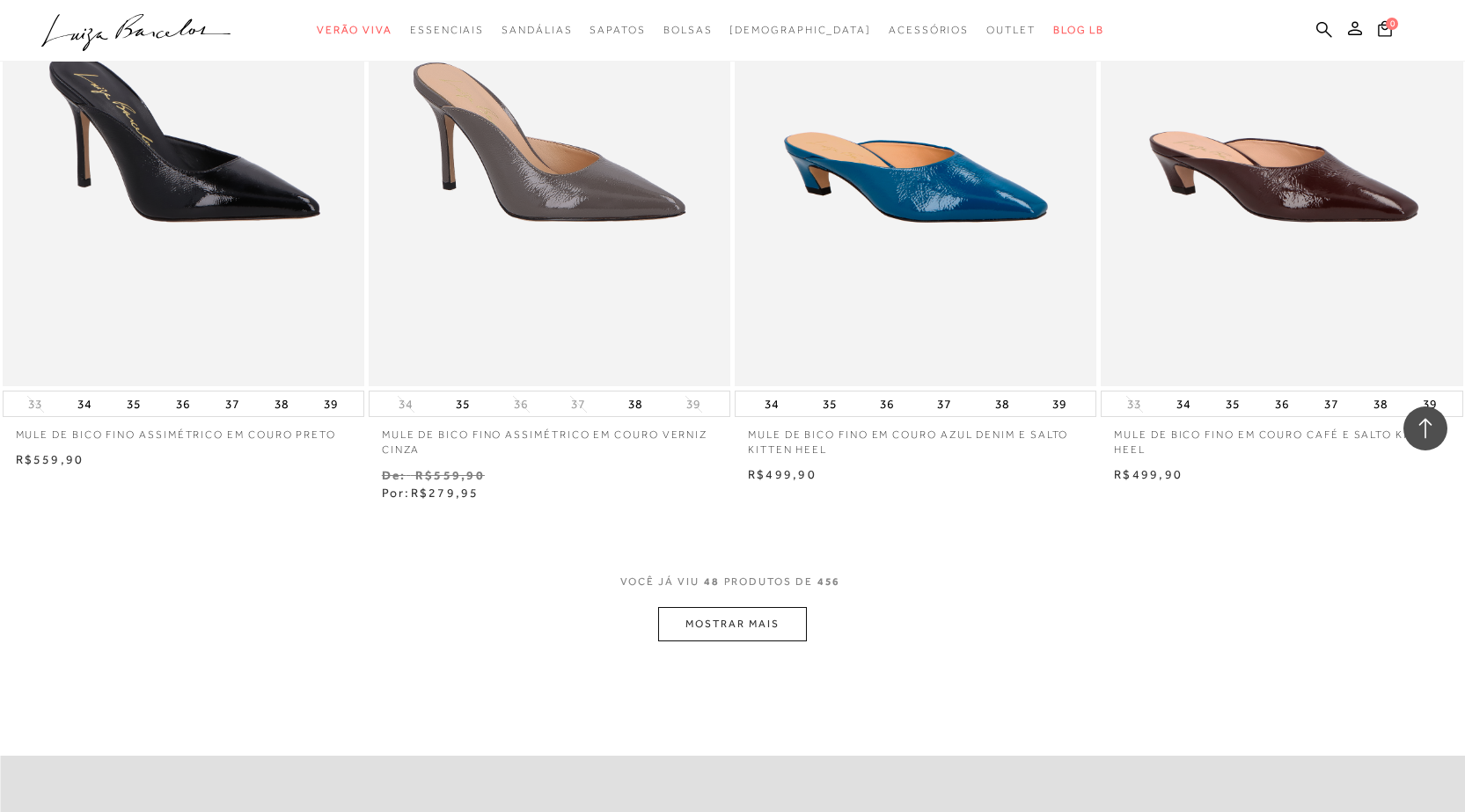
click at [1314, 31] on ul ".a{fill-rule:evenodd;} Verão Viva Em alta Favoritos das Influenciadoras Apostas…" at bounding box center [720, 30] width 1357 height 33
click at [1318, 24] on icon at bounding box center [1325, 29] width 16 height 16
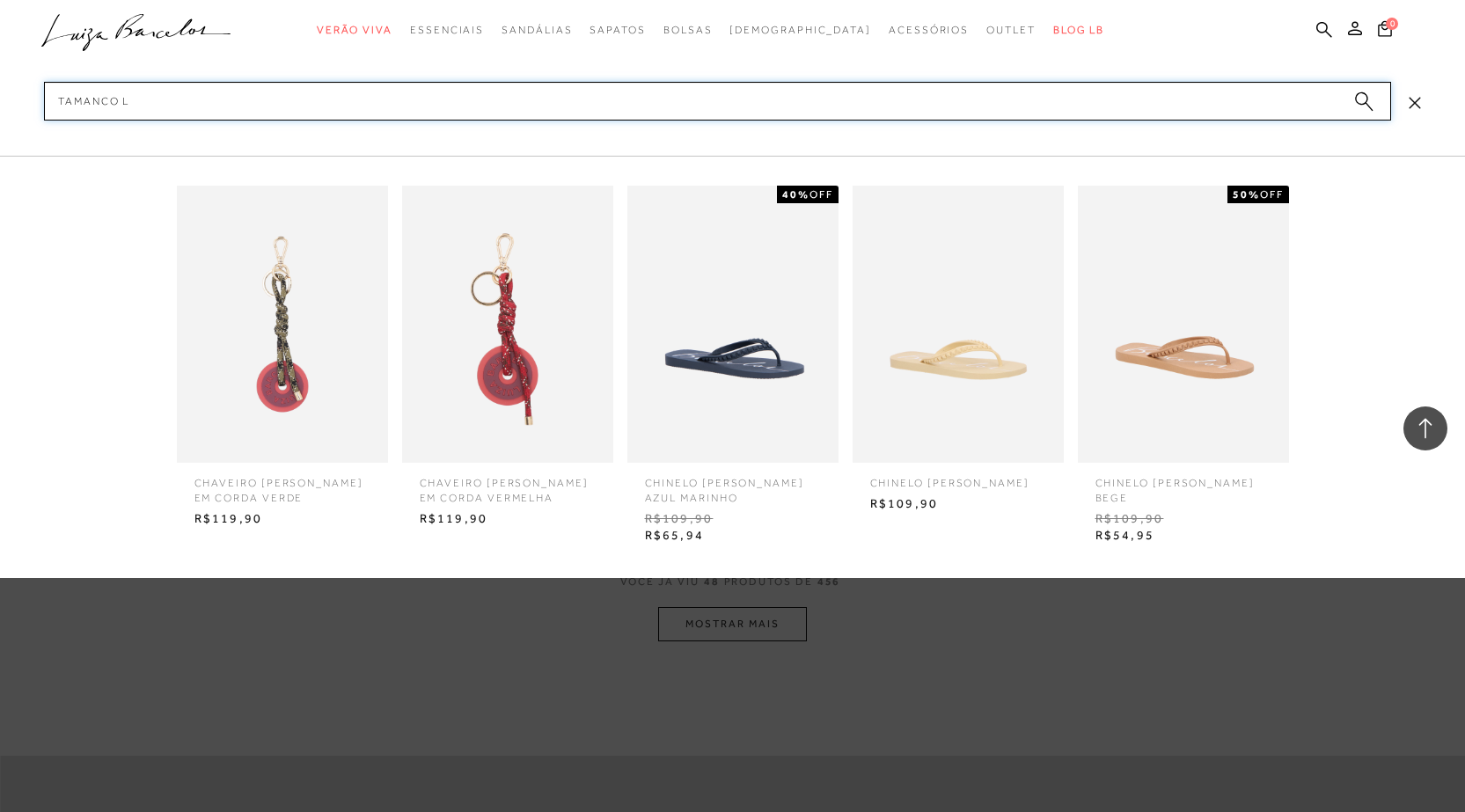
type input "tamanco"
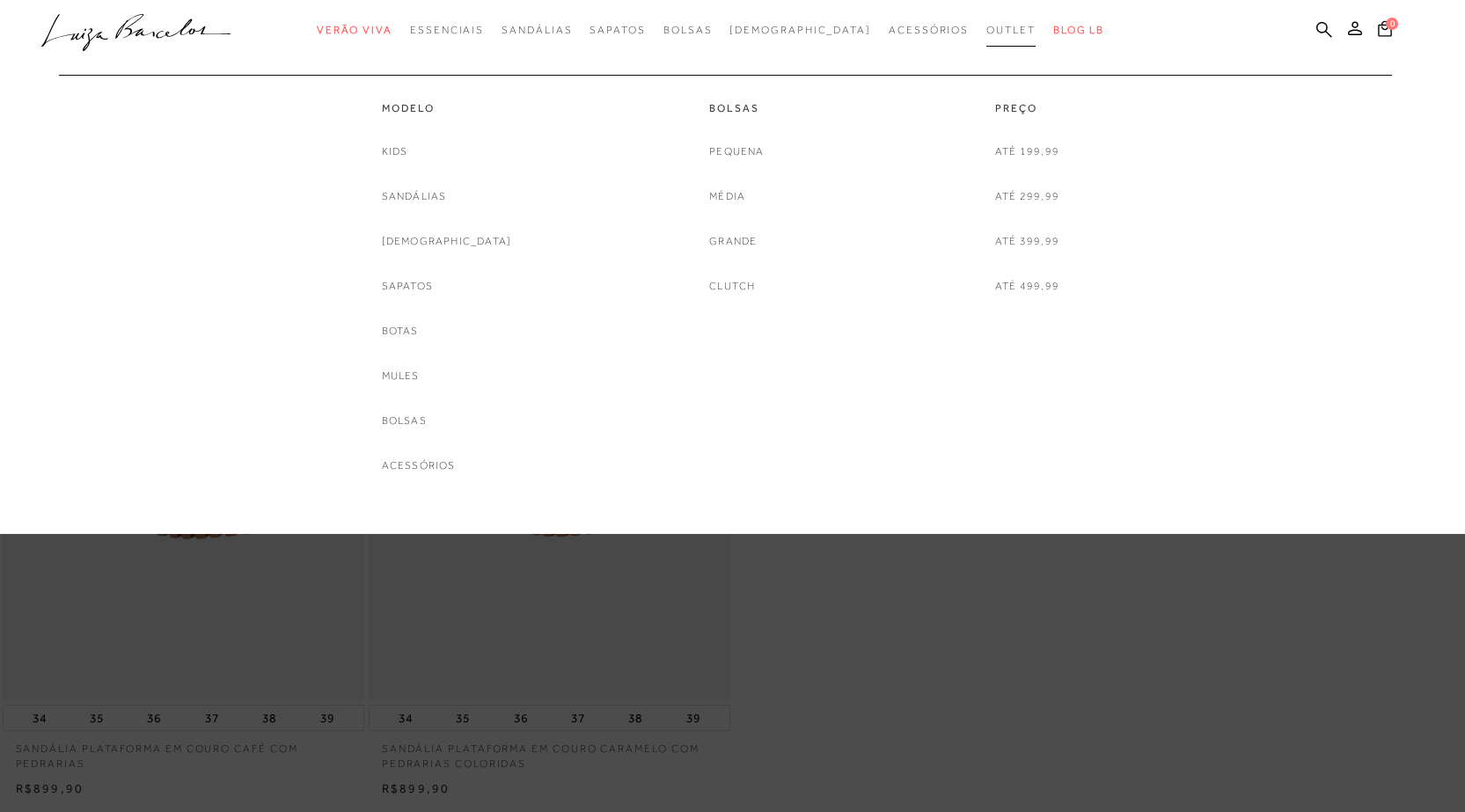
click at [986, 25] on span "Outlet" at bounding box center [1011, 30] width 50 height 12
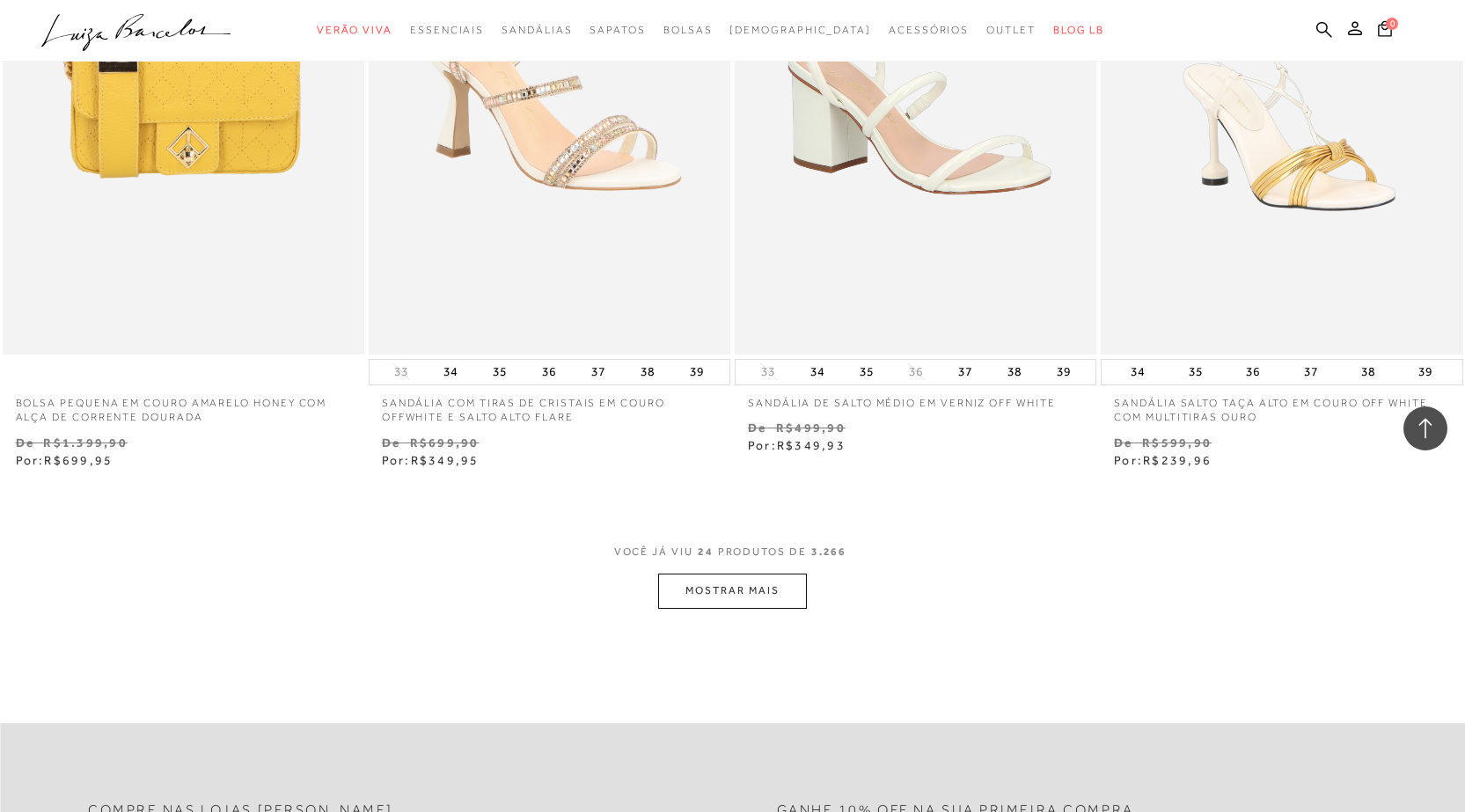
scroll to position [3695, 0]
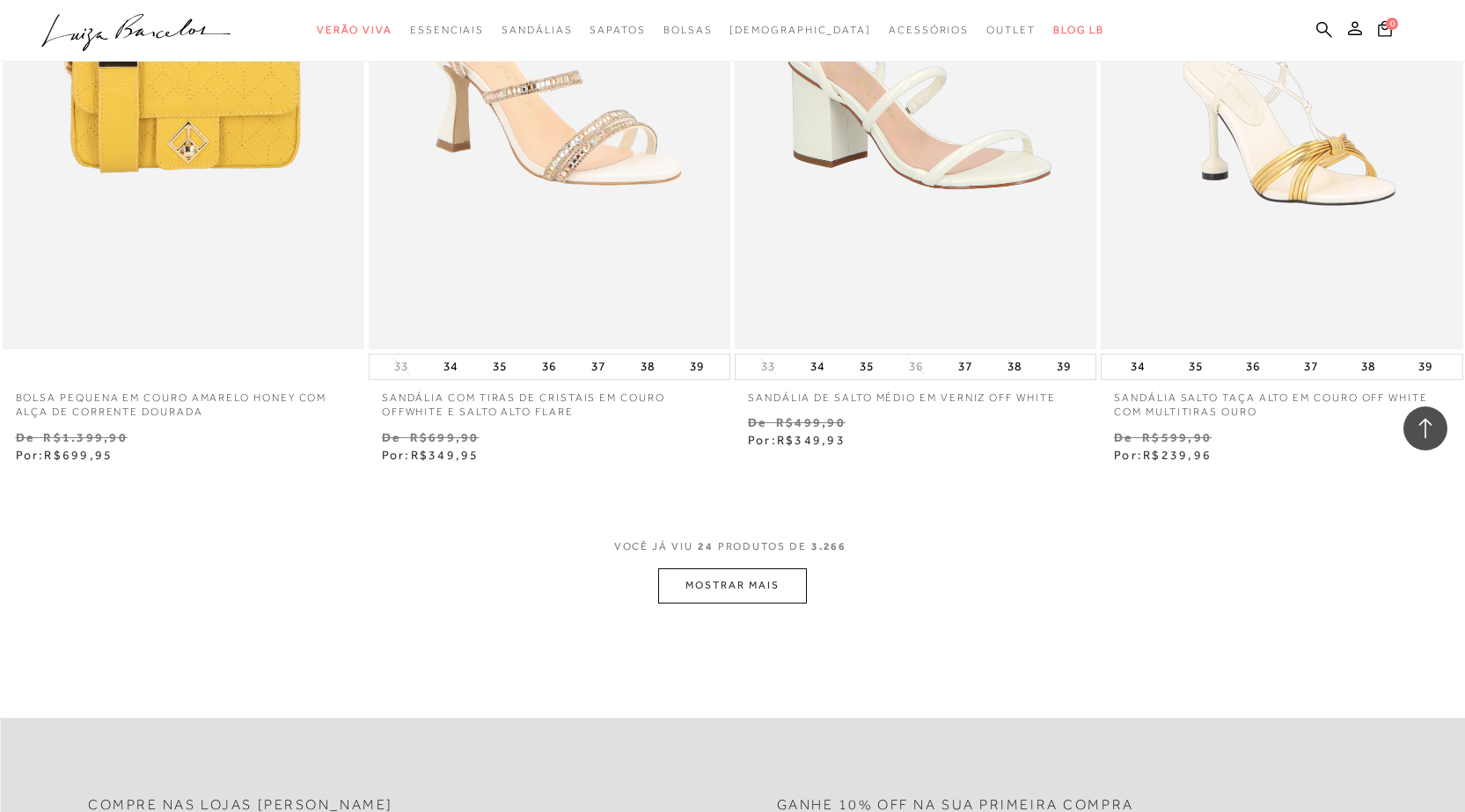
click at [743, 599] on button "MOSTRAR MAIS" at bounding box center [732, 585] width 148 height 35
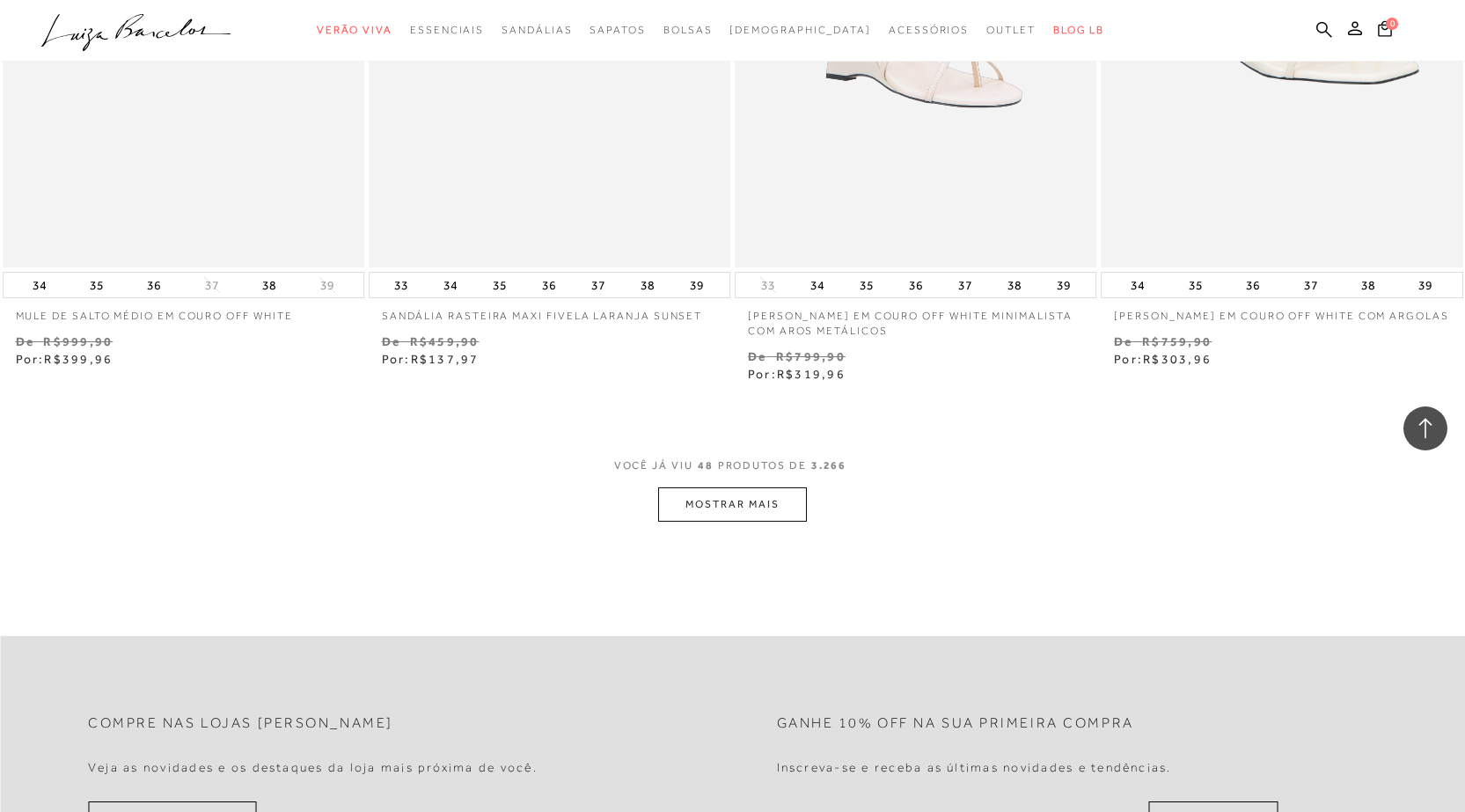
scroll to position [7829, 0]
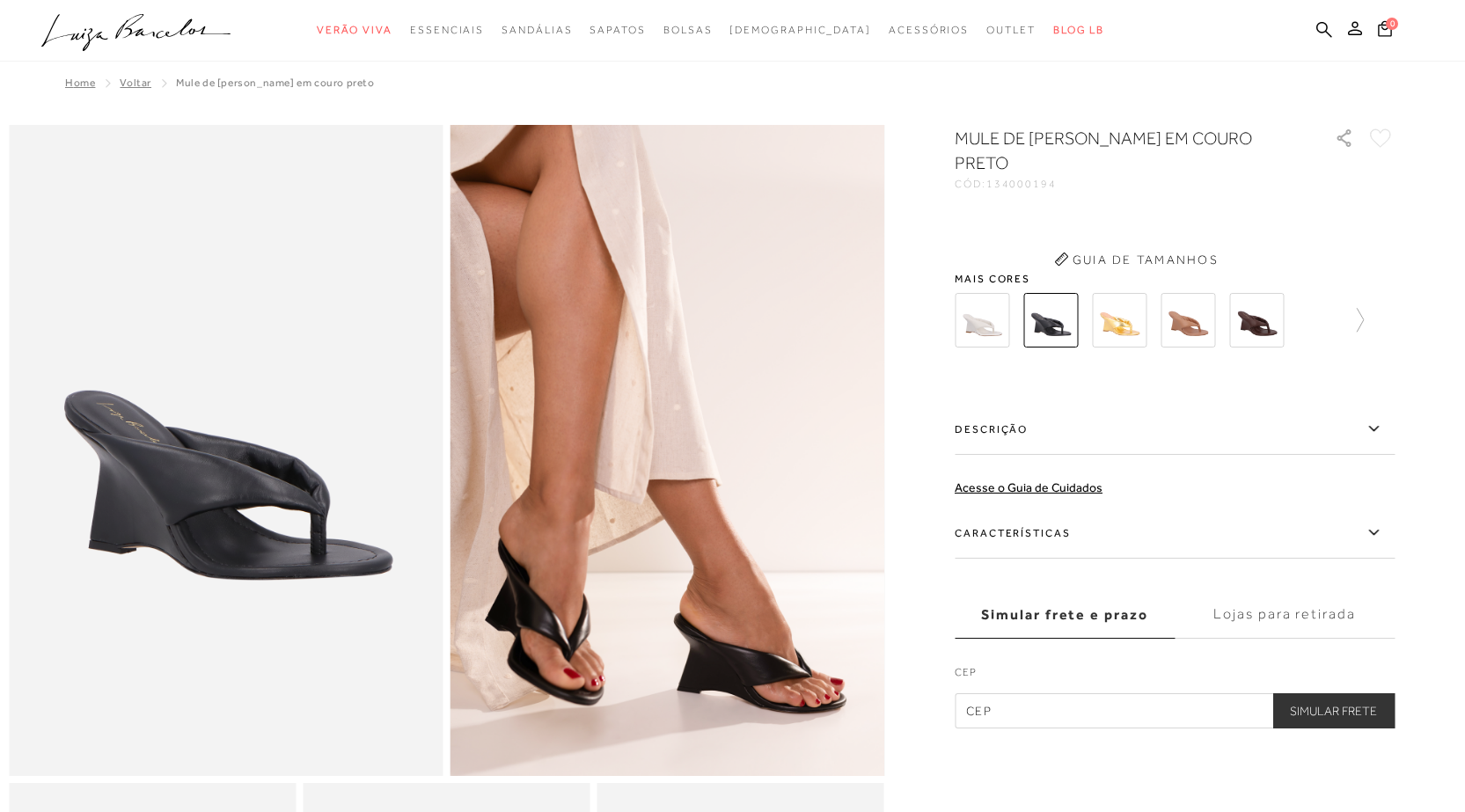
click at [1060, 398] on div "MULE DE DEDO ANABELA EM COURO PRETO CÓD: 134000194 × É necessário selecionar um…" at bounding box center [1174, 427] width 440 height 603
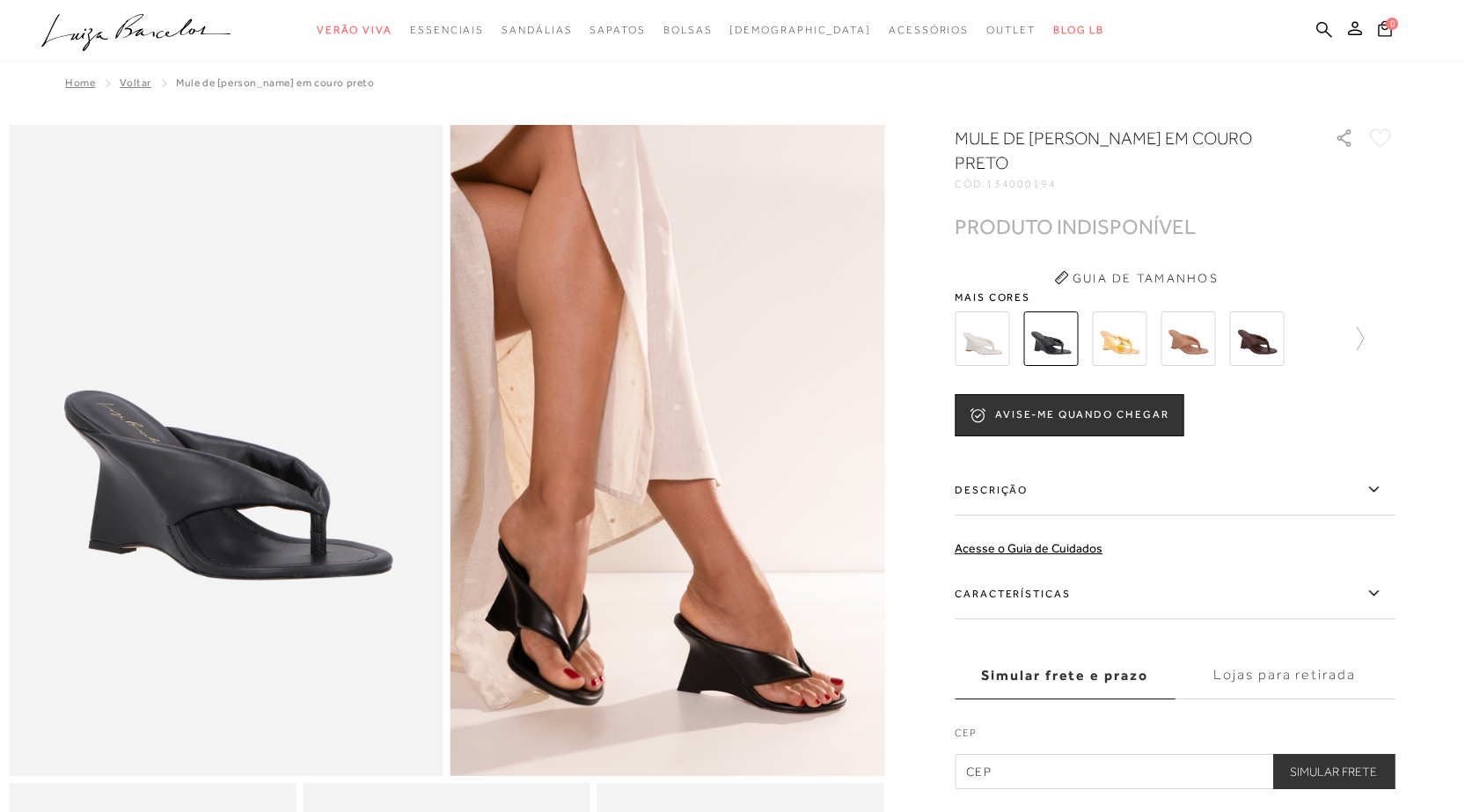
click at [1070, 359] on img at bounding box center [1051, 338] width 55 height 55
click at [1119, 333] on img at bounding box center [1119, 338] width 55 height 55
